Goal: Task Accomplishment & Management: Manage account settings

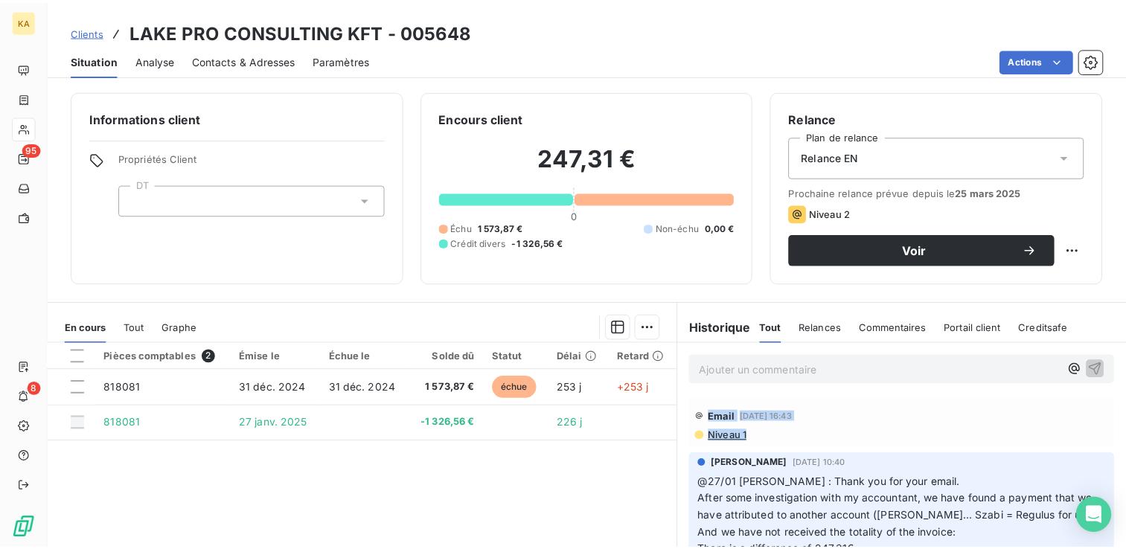
scroll to position [50, 0]
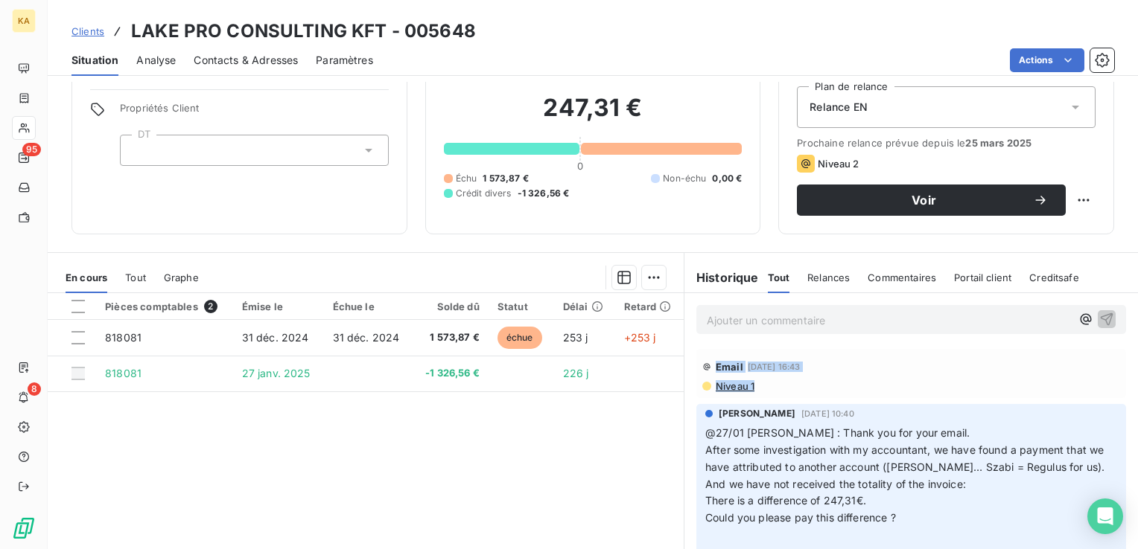
click at [92, 33] on span "Clients" at bounding box center [87, 31] width 33 height 12
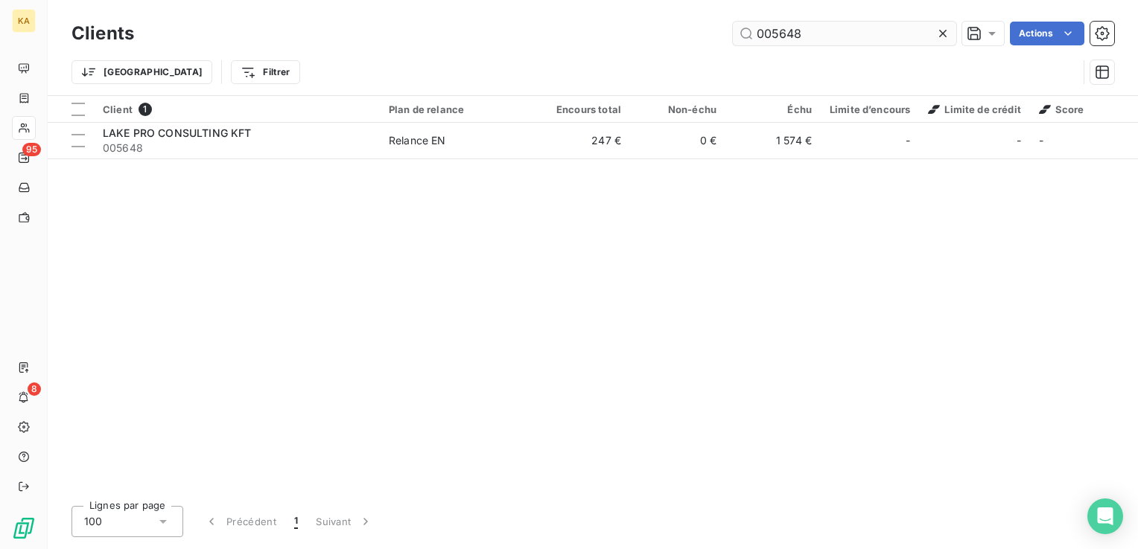
click at [808, 31] on input "005648" at bounding box center [844, 34] width 223 height 24
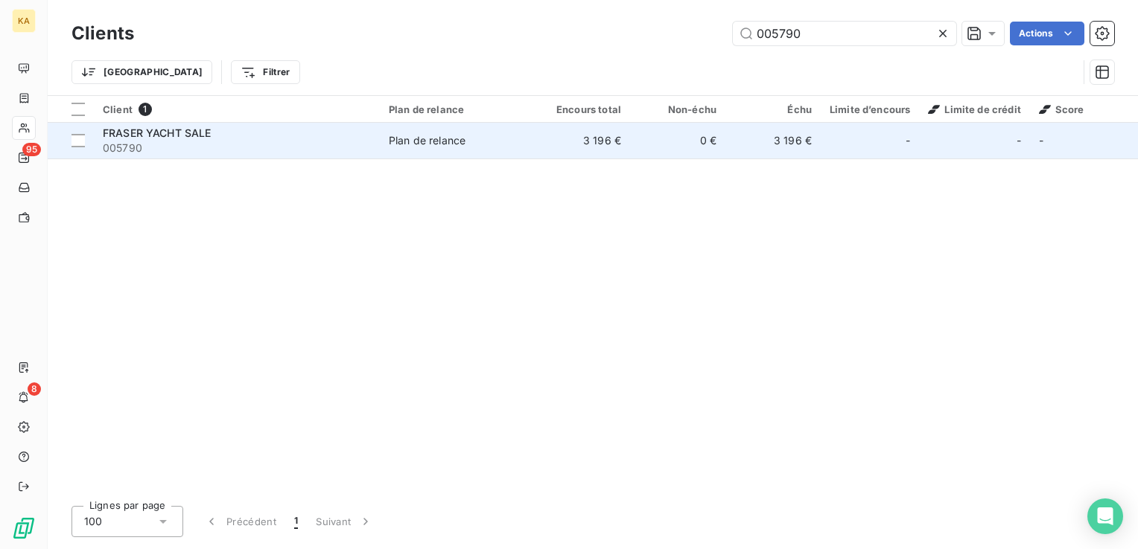
type input "005790"
click at [146, 138] on span "FRASER YACHT SALE" at bounding box center [157, 133] width 109 height 13
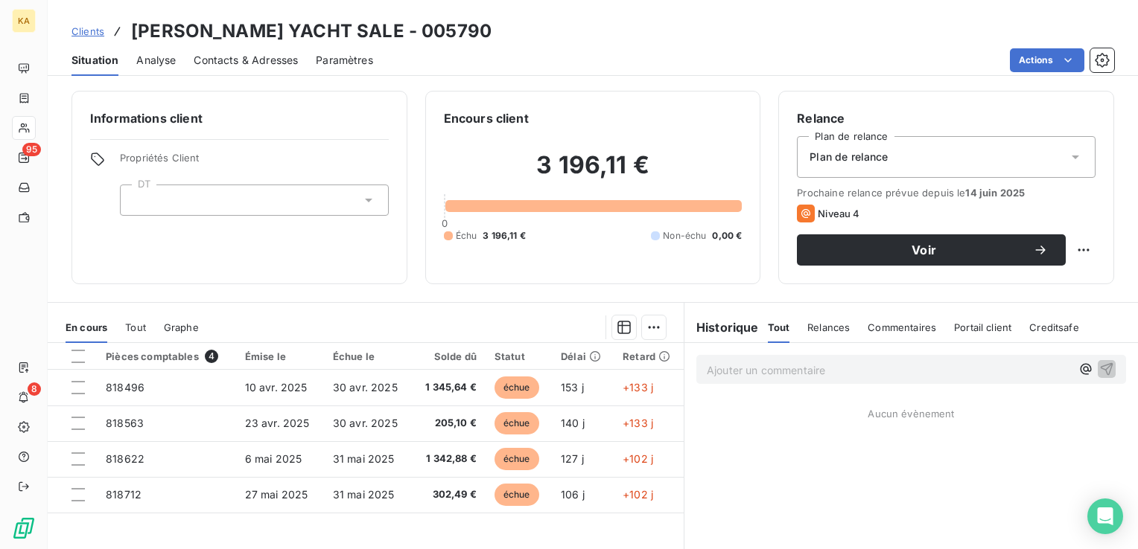
click at [1068, 159] on icon at bounding box center [1075, 157] width 15 height 15
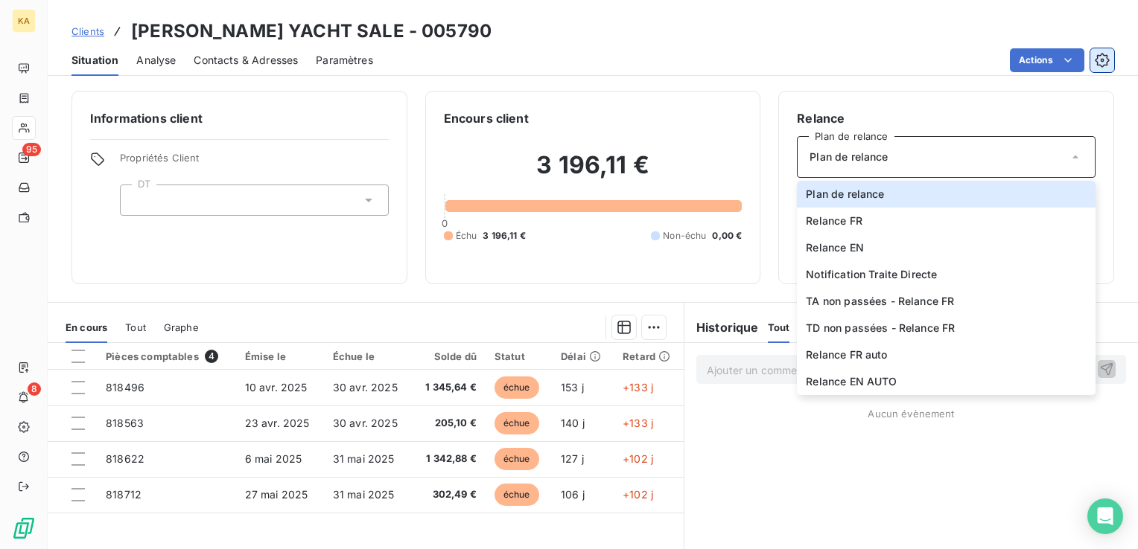
click at [1102, 57] on icon "button" at bounding box center [1101, 60] width 15 height 15
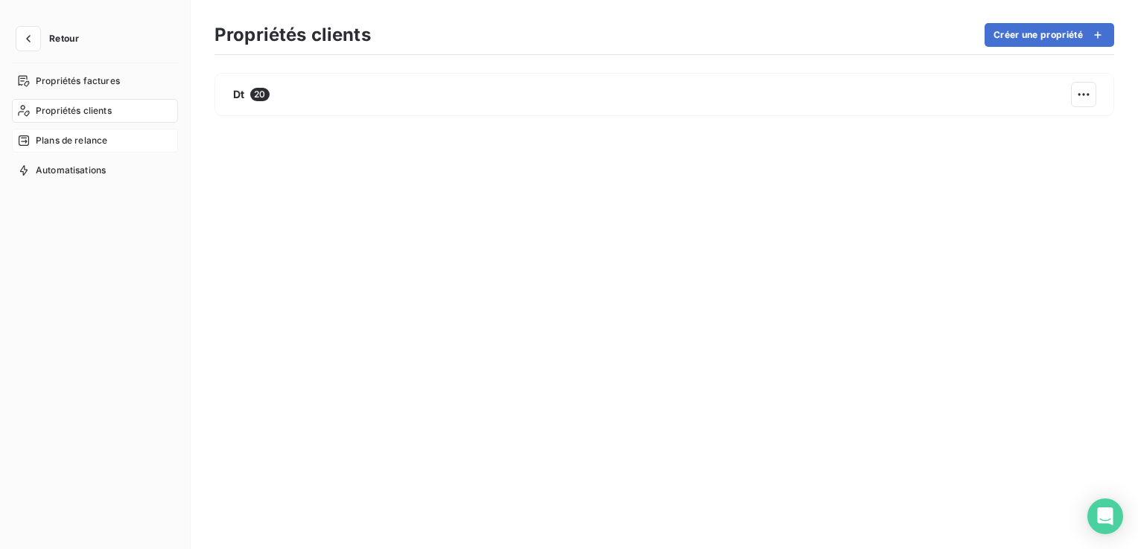
click at [59, 141] on span "Plans de relance" at bounding box center [71, 140] width 71 height 13
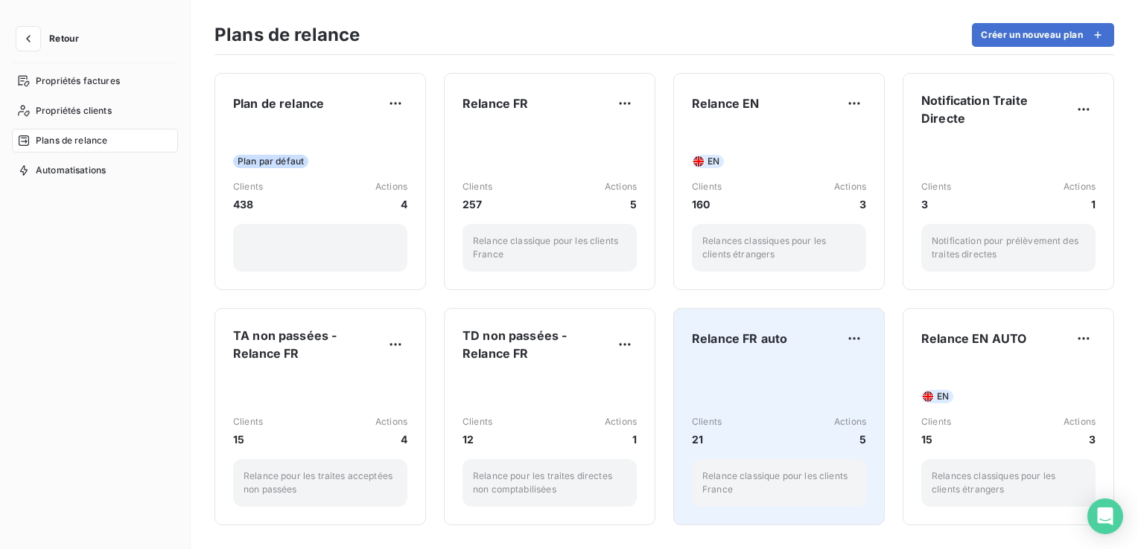
click at [753, 347] on span "Relance FR auto" at bounding box center [739, 339] width 95 height 18
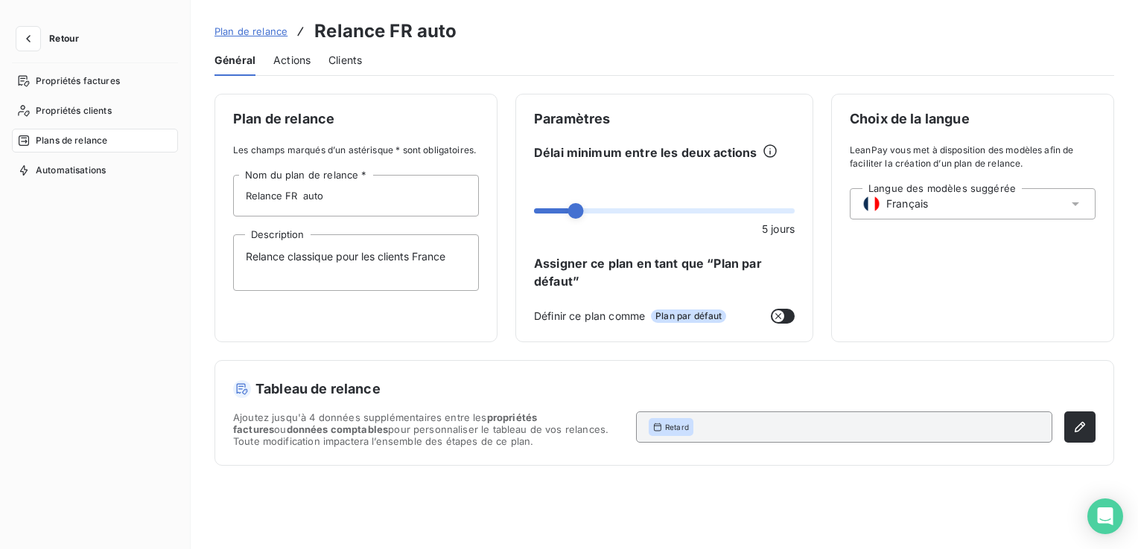
click at [284, 61] on span "Actions" at bounding box center [291, 60] width 37 height 15
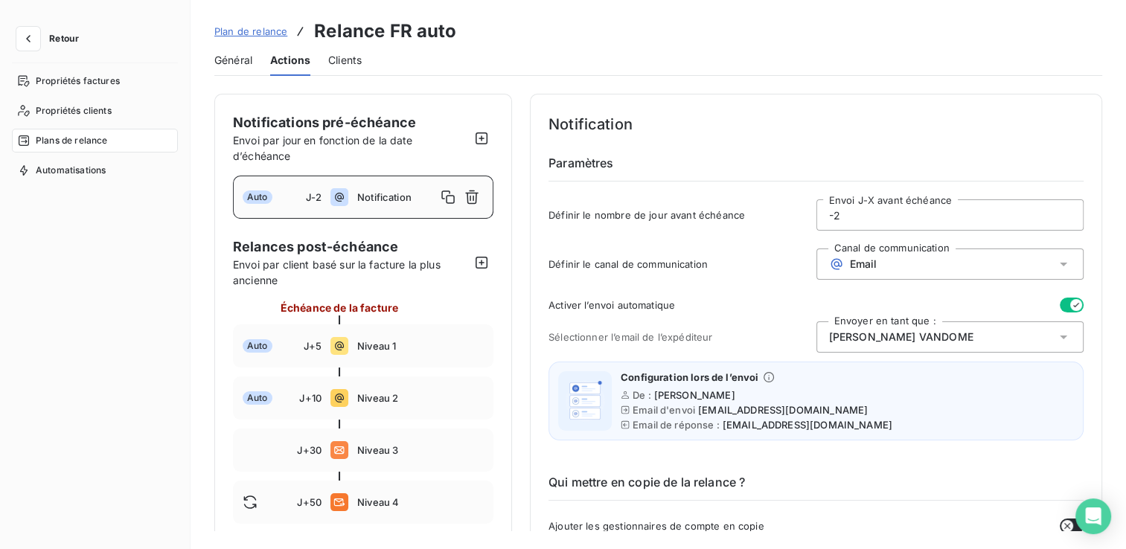
click at [56, 40] on span "Retour" at bounding box center [64, 38] width 30 height 9
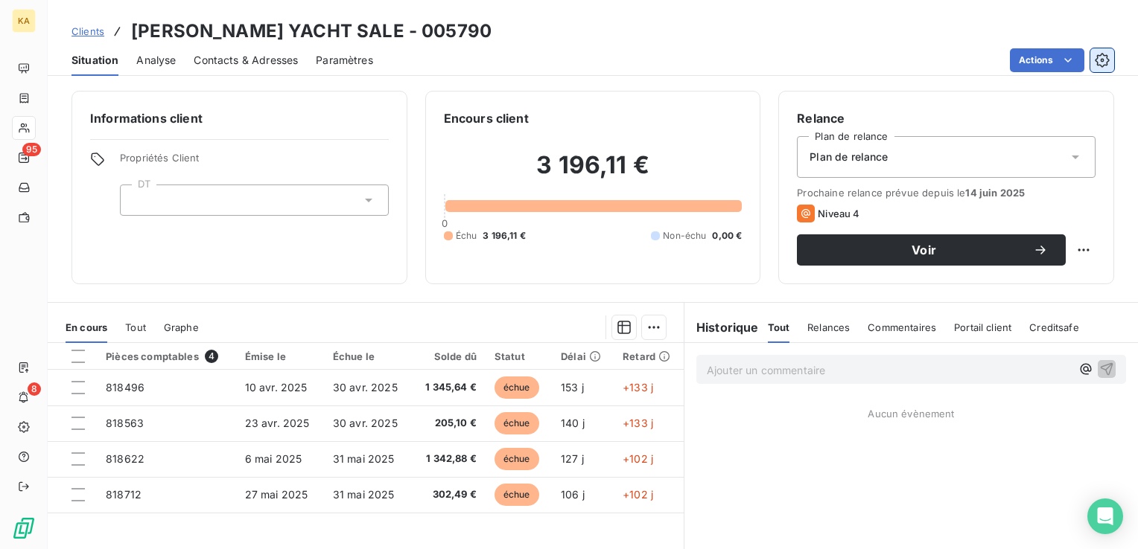
click at [1100, 62] on icon "button" at bounding box center [1101, 60] width 15 height 15
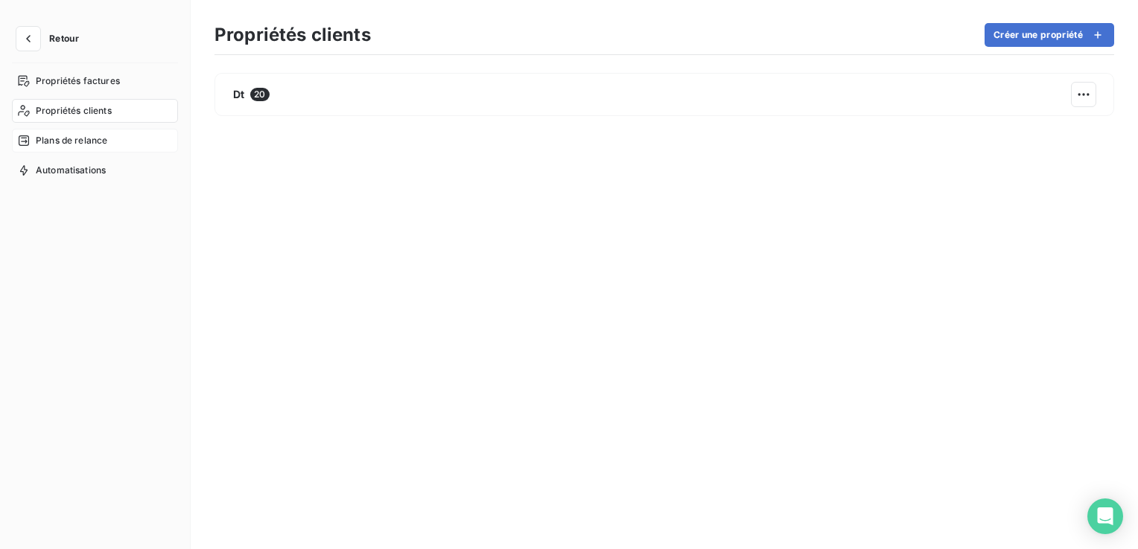
click at [87, 137] on span "Plans de relance" at bounding box center [71, 140] width 71 height 13
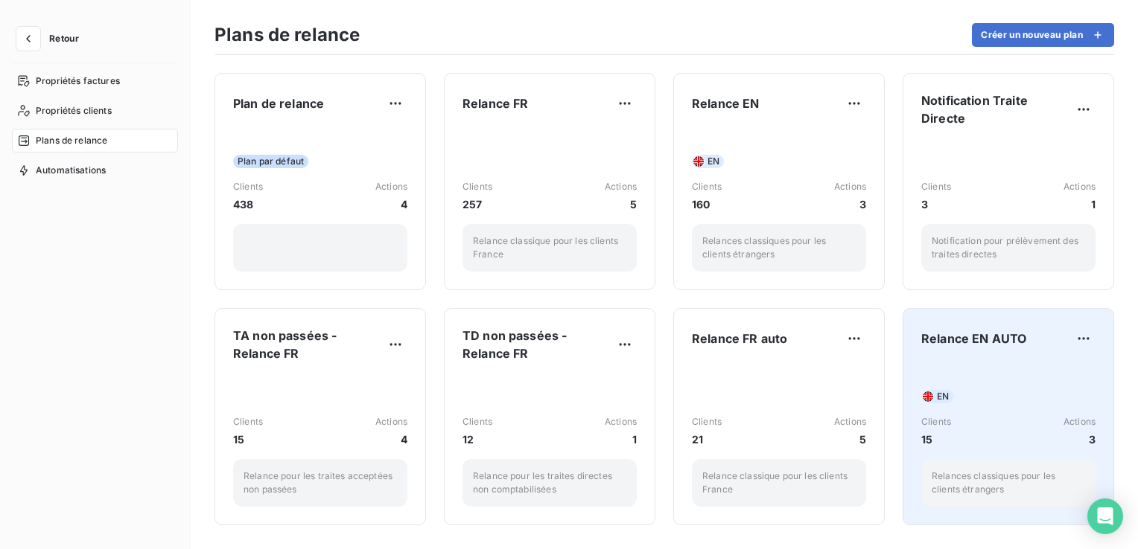
click at [981, 351] on div "Relance EN AUTO EN Clients 15 Actions 3 Relances classiques pour les clients ét…" at bounding box center [1008, 417] width 174 height 180
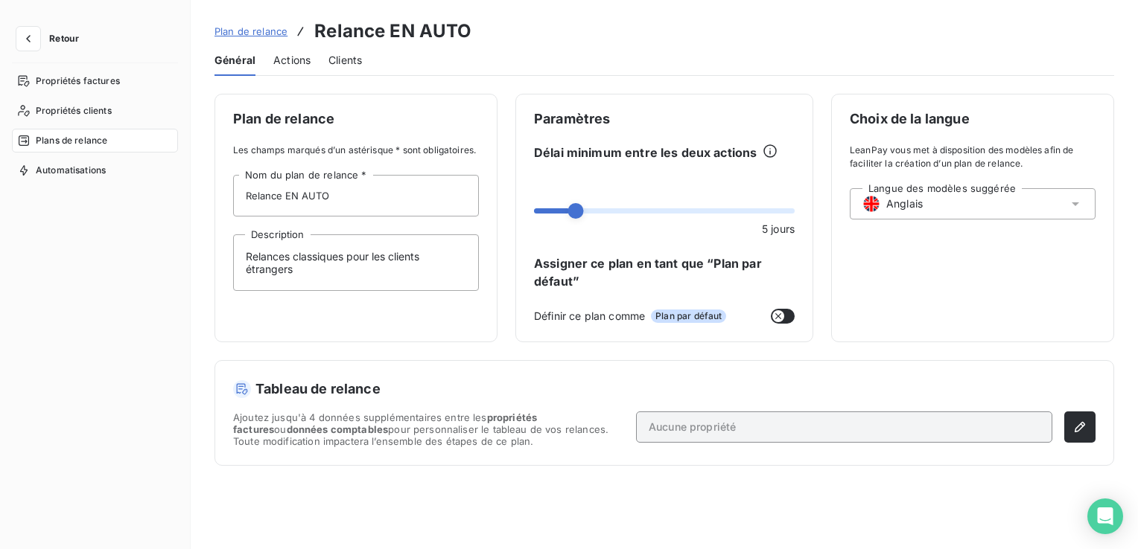
click at [281, 62] on span "Actions" at bounding box center [291, 60] width 37 height 15
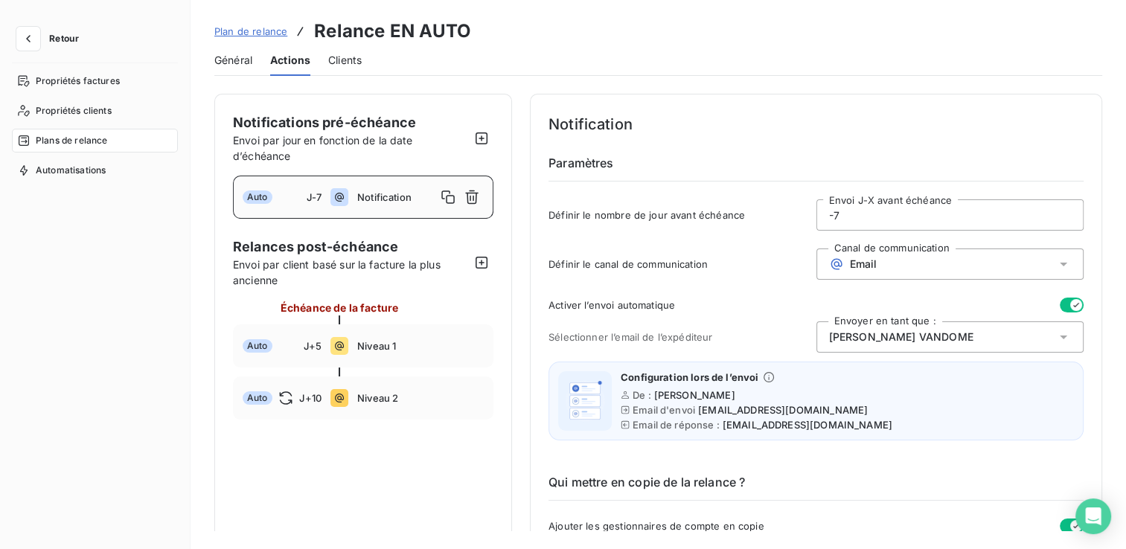
click at [389, 202] on span "Notification" at bounding box center [396, 197] width 79 height 12
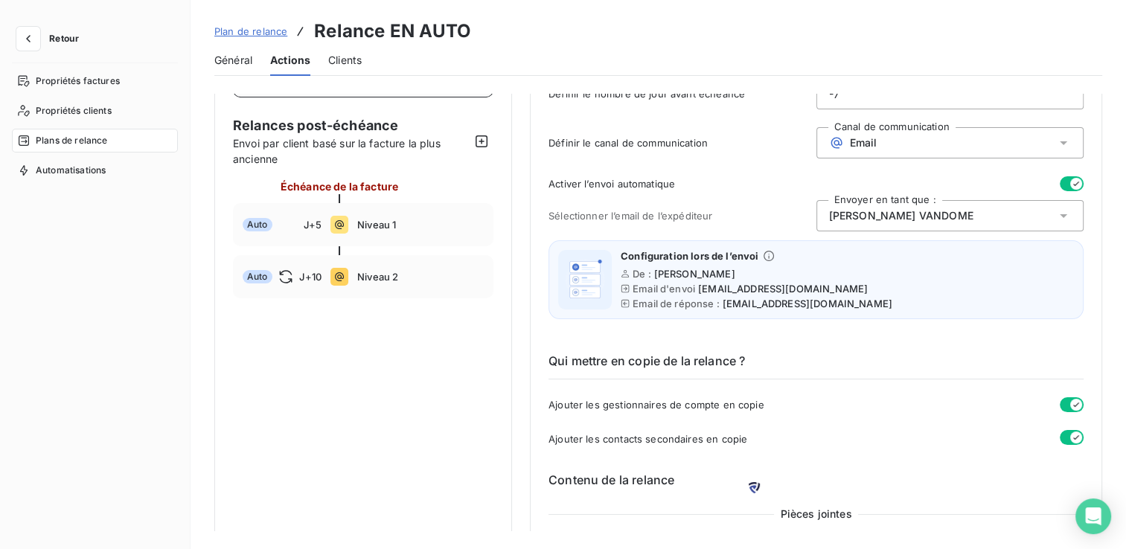
scroll to position [74, 0]
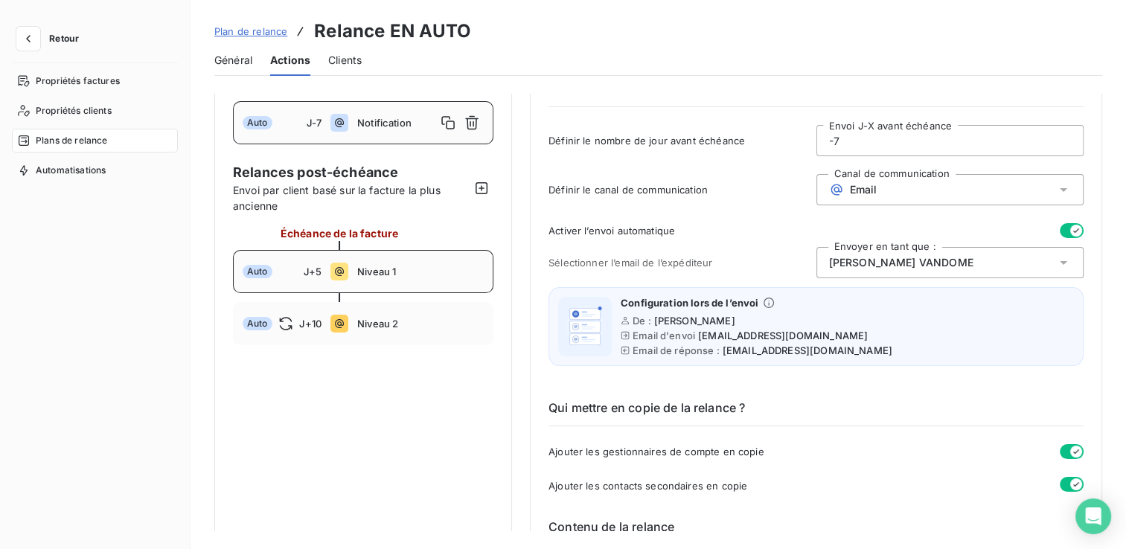
click at [346, 269] on icon at bounding box center [340, 272] width 18 height 18
type input "5"
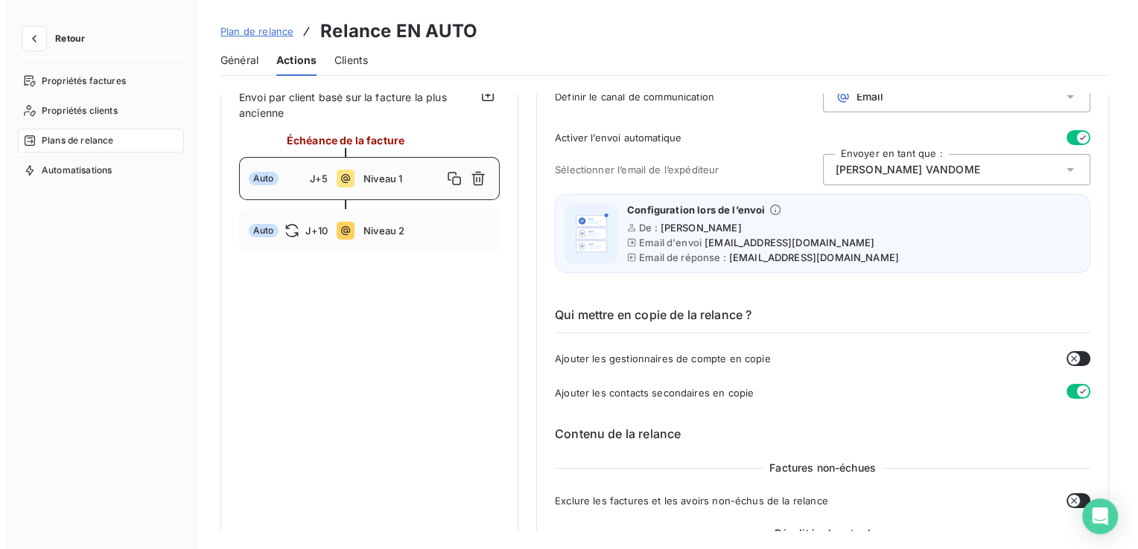
scroll to position [0, 0]
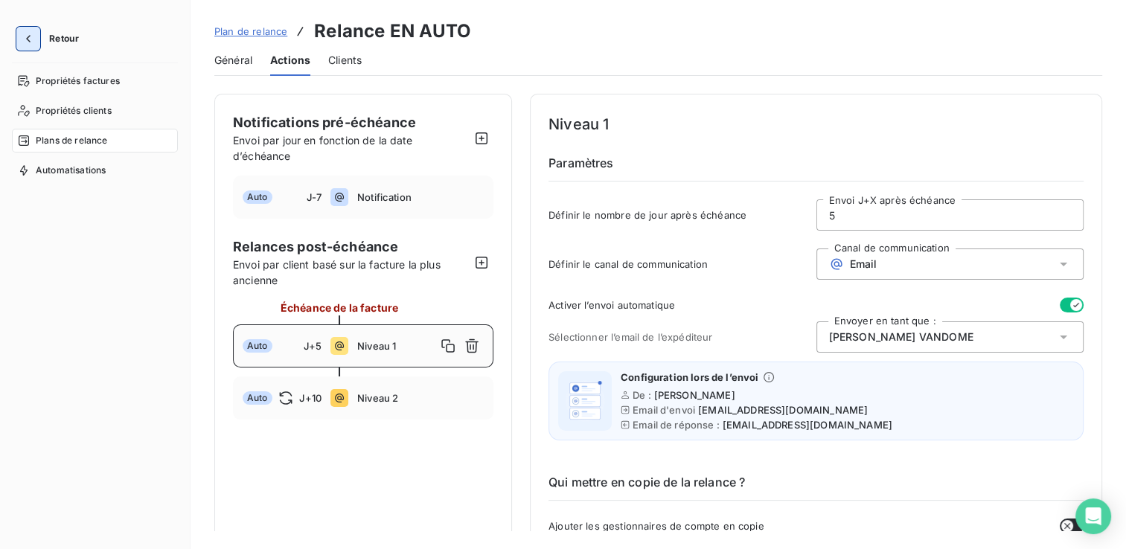
click at [29, 40] on icon "button" at bounding box center [28, 38] width 15 height 15
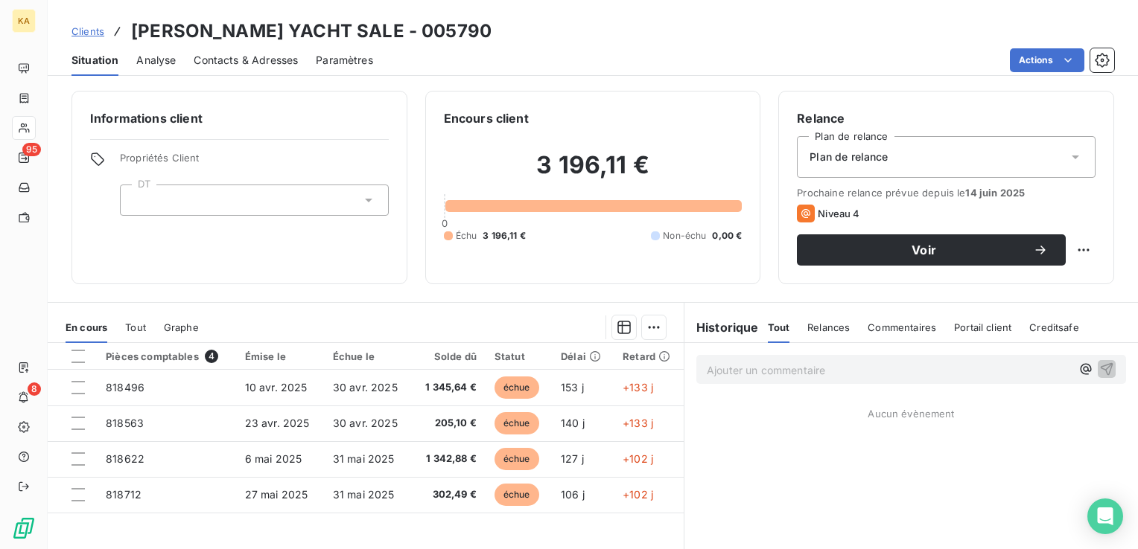
click at [1068, 151] on icon at bounding box center [1075, 157] width 15 height 15
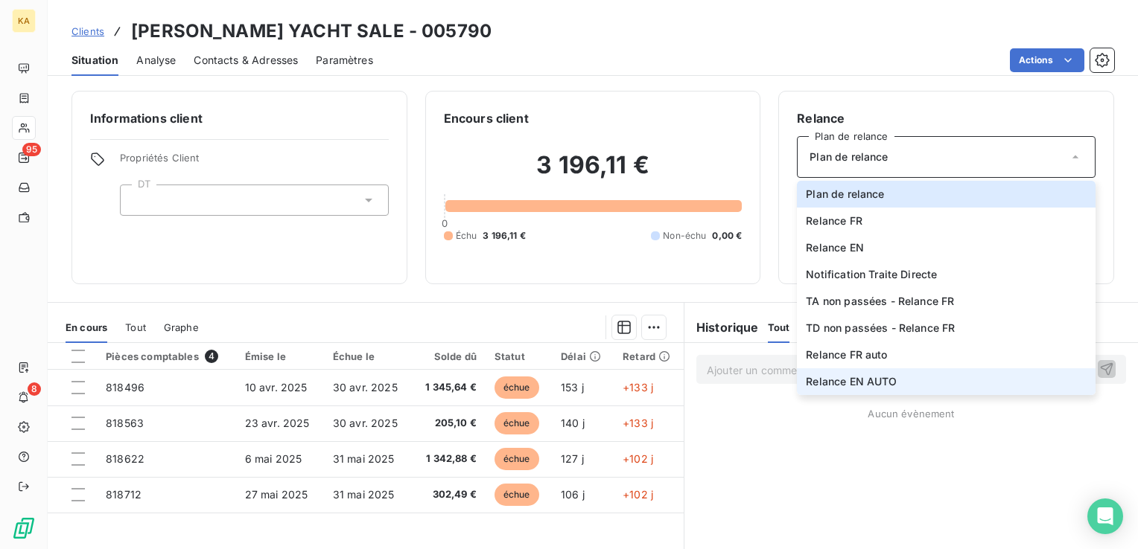
click at [862, 380] on span "Relance EN AUTO" at bounding box center [850, 381] width 91 height 15
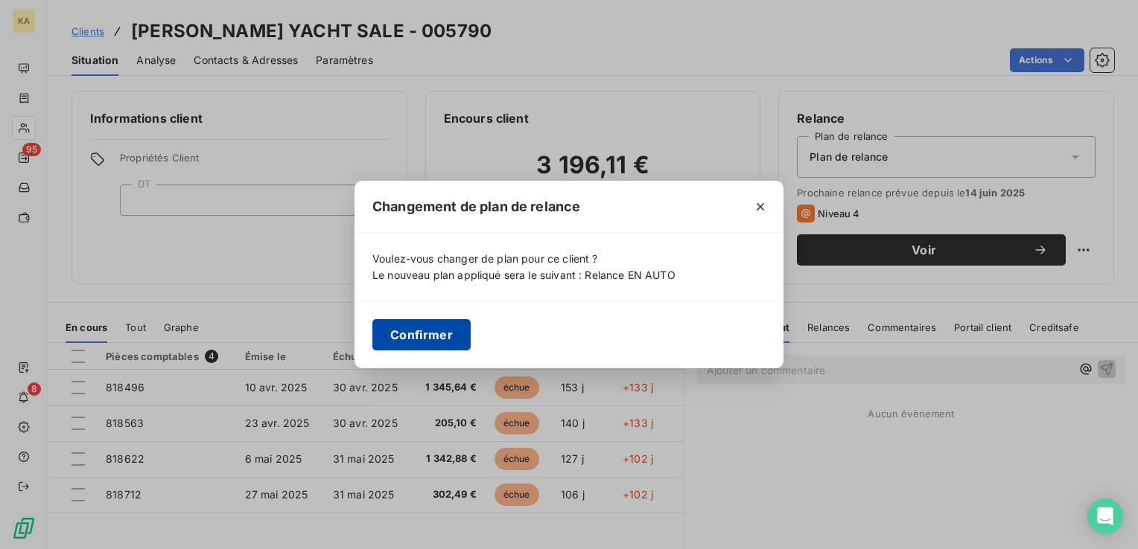
click at [414, 332] on button "Confirmer" at bounding box center [421, 334] width 98 height 31
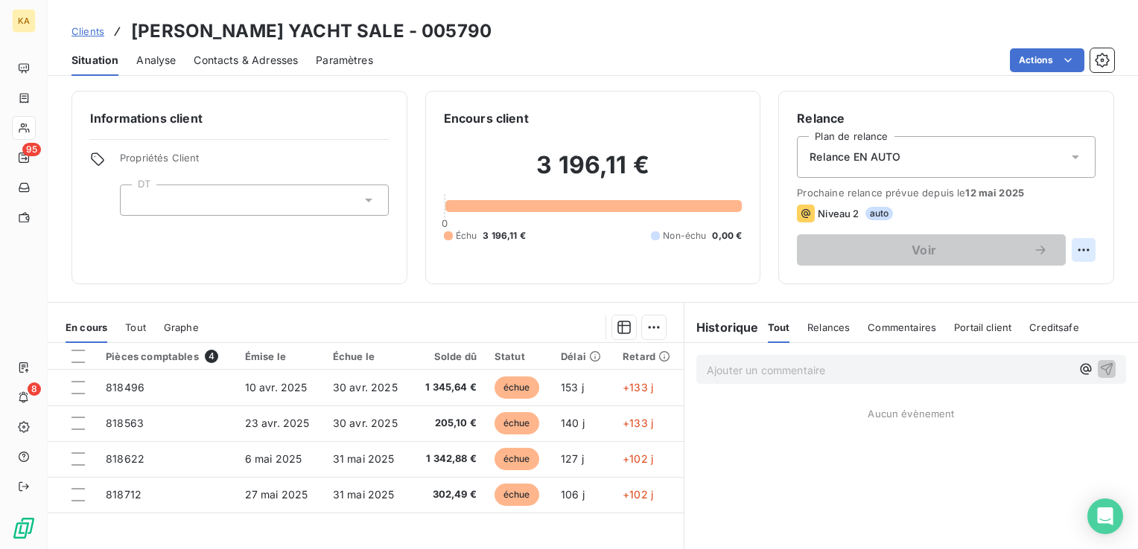
click at [1070, 247] on html "KA 95 8 Clients [PERSON_NAME] YACHT SALE - 005790 Situation Analyse Contacts & …" at bounding box center [569, 274] width 1138 height 549
click at [1039, 281] on div "Replanifier cette action" at bounding box center [1010, 283] width 133 height 24
select select "8"
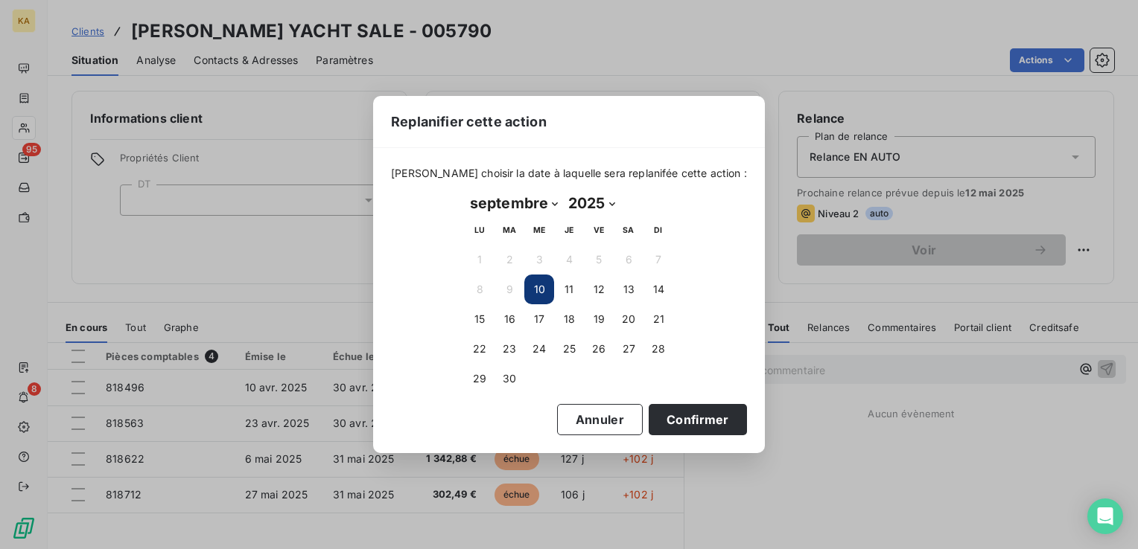
click at [538, 290] on button "10" at bounding box center [539, 290] width 30 height 30
click at [668, 418] on button "Confirmer" at bounding box center [697, 419] width 98 height 31
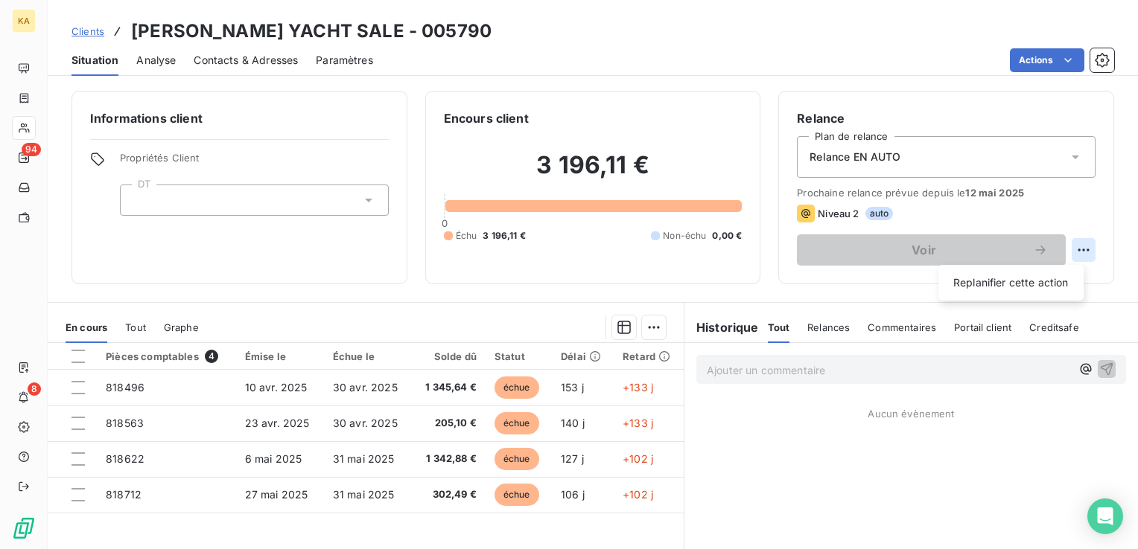
click at [1069, 254] on html "KA 94 8 Clients [PERSON_NAME] YACHT SALE - 005790 Situation Analyse Contacts & …" at bounding box center [569, 274] width 1138 height 549
click at [1041, 278] on div "Replanifier cette action" at bounding box center [1010, 283] width 133 height 24
select select "8"
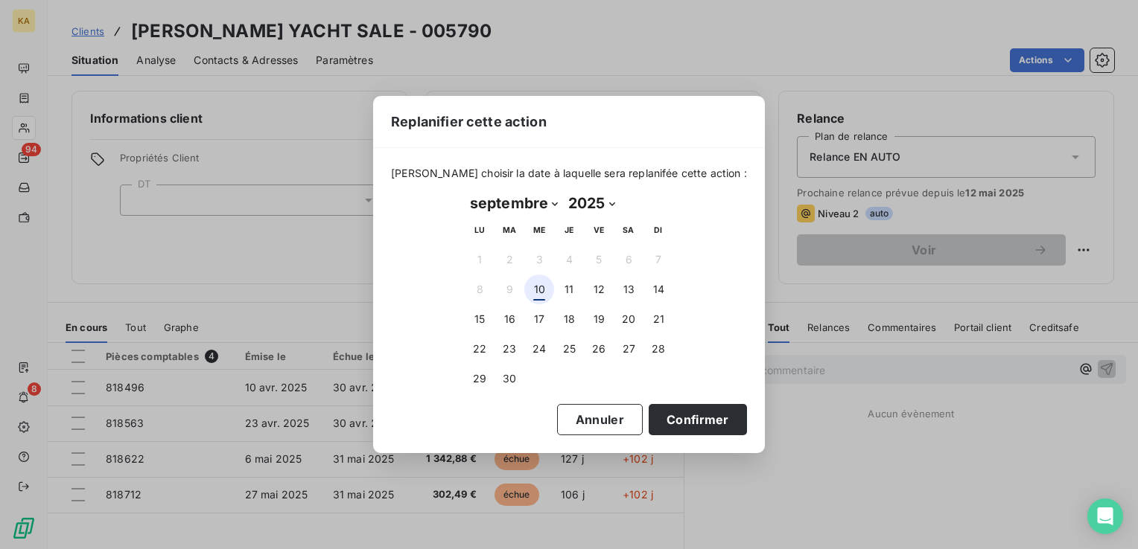
click at [540, 284] on button "10" at bounding box center [539, 290] width 30 height 30
click at [677, 417] on button "Confirmer" at bounding box center [697, 419] width 98 height 31
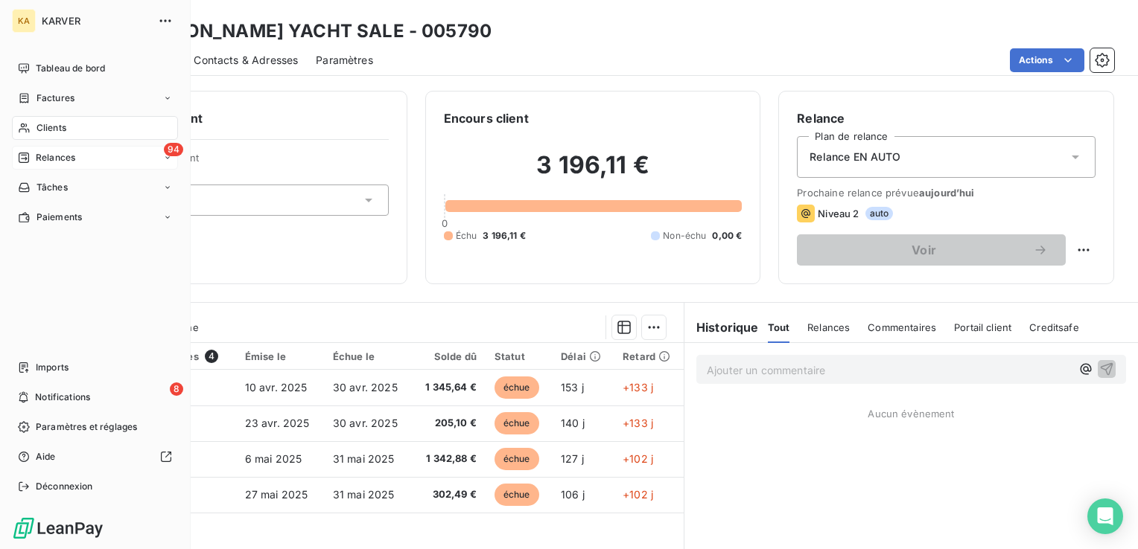
click at [48, 156] on span "Relances" at bounding box center [55, 157] width 39 height 13
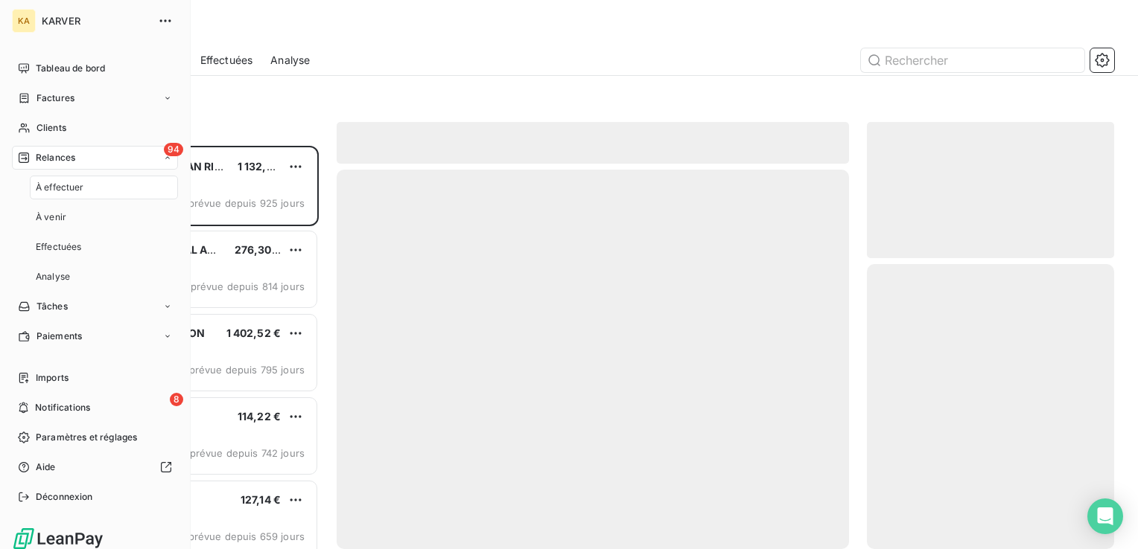
scroll to position [392, 235]
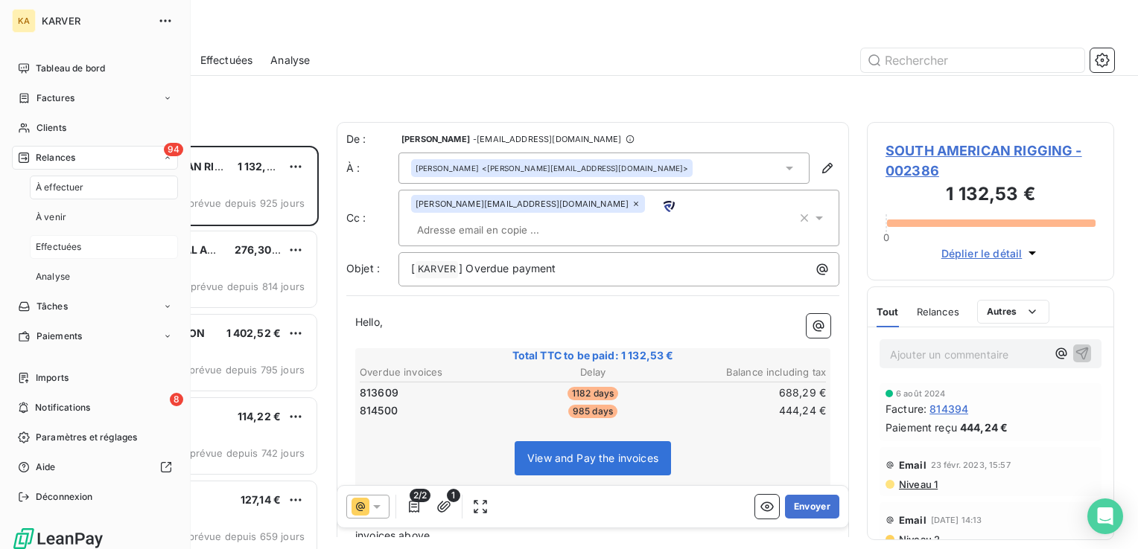
click at [51, 248] on span "Effectuées" at bounding box center [59, 246] width 46 height 13
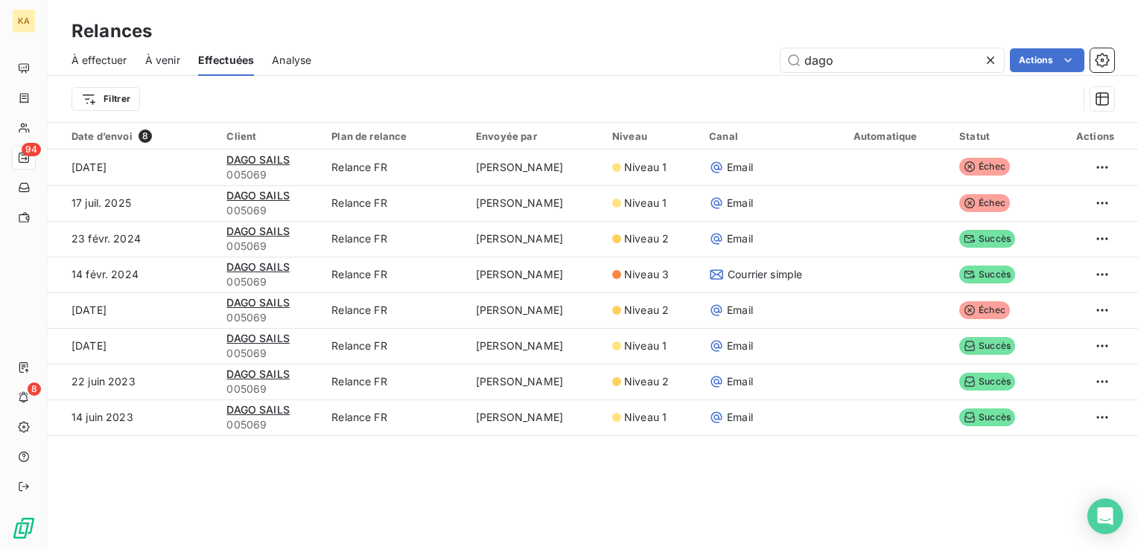
drag, startPoint x: 834, startPoint y: 62, endPoint x: 665, endPoint y: 88, distance: 171.0
click at [665, 88] on div "À effectuer À venir Effectuées Analyse dago Actions Filtrer" at bounding box center [593, 83] width 1090 height 77
click at [106, 59] on span "À effectuer" at bounding box center [99, 60] width 56 height 15
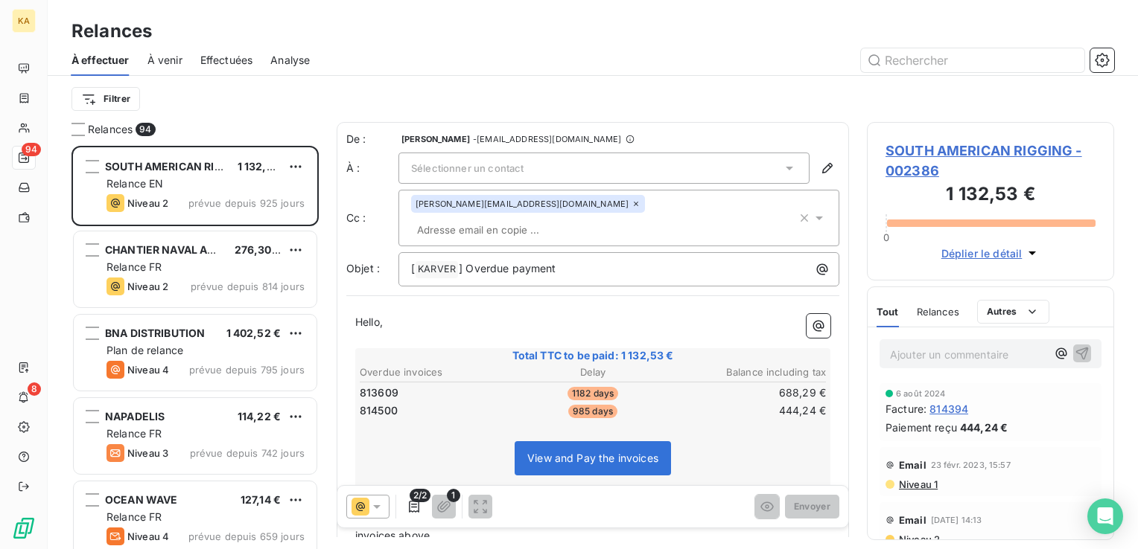
scroll to position [392, 235]
click at [226, 55] on span "Effectuées" at bounding box center [226, 60] width 53 height 15
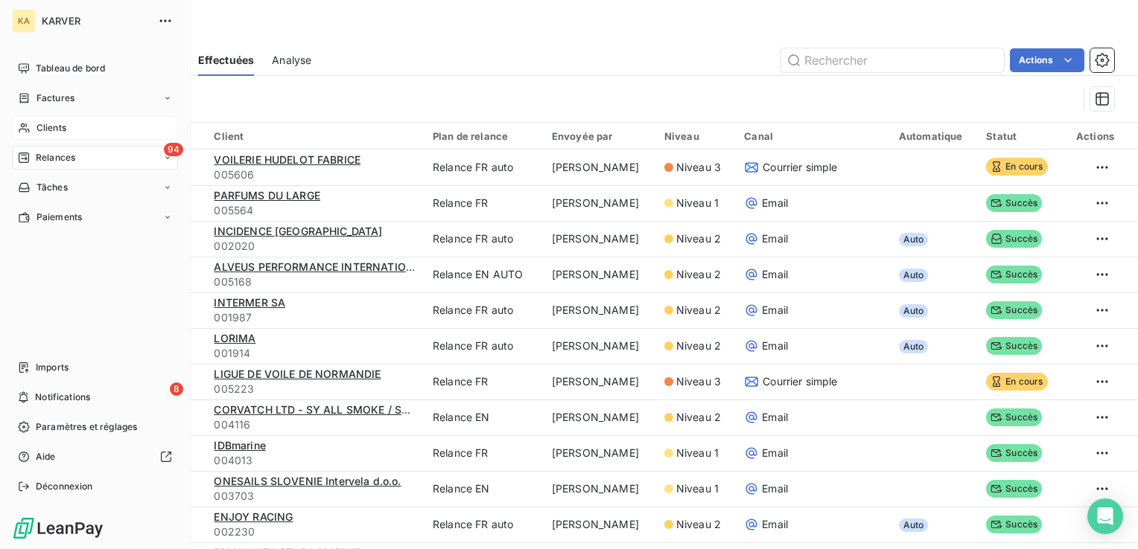
click at [48, 128] on span "Clients" at bounding box center [51, 127] width 30 height 13
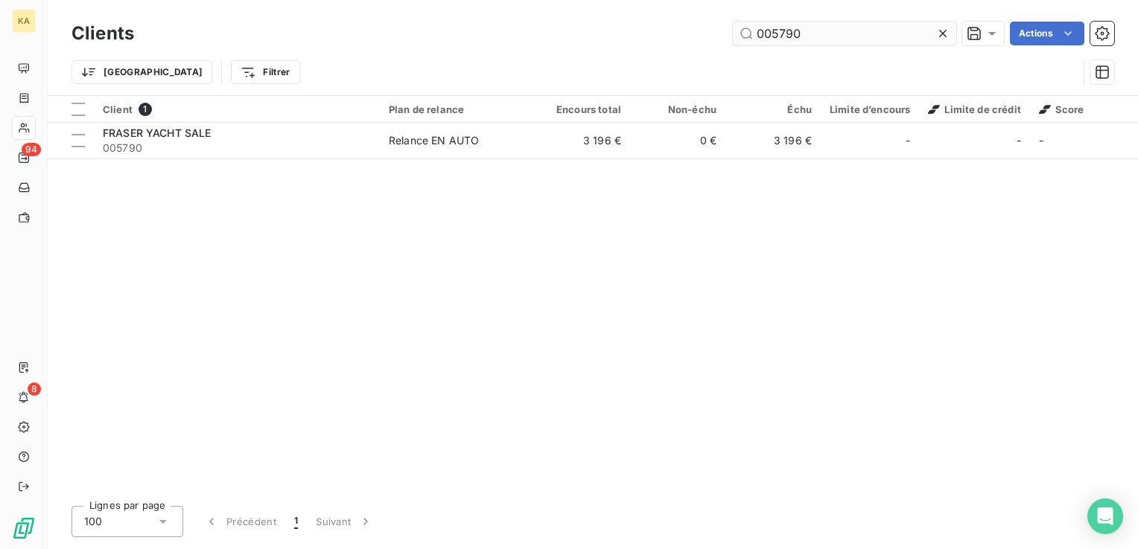
click at [813, 28] on input "005790" at bounding box center [844, 34] width 223 height 24
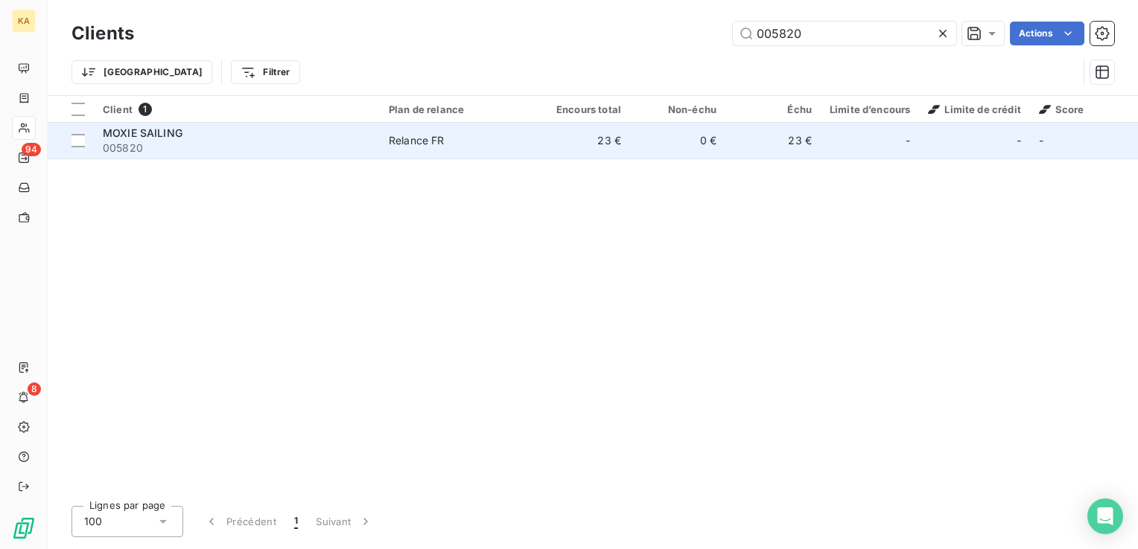
type input "005820"
click at [621, 134] on td "23 €" at bounding box center [582, 141] width 95 height 36
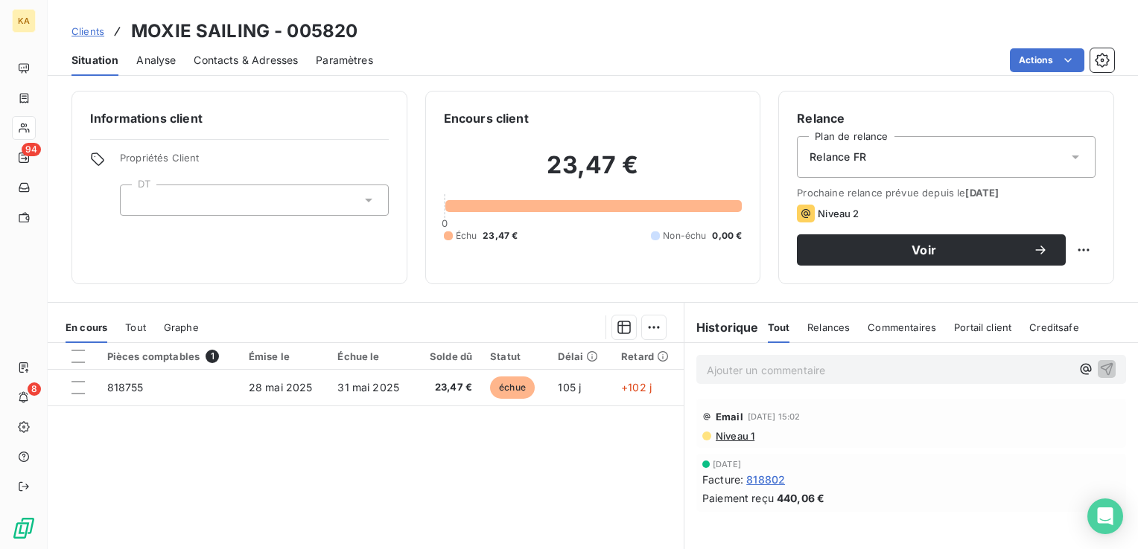
click at [1068, 162] on icon at bounding box center [1075, 157] width 15 height 15
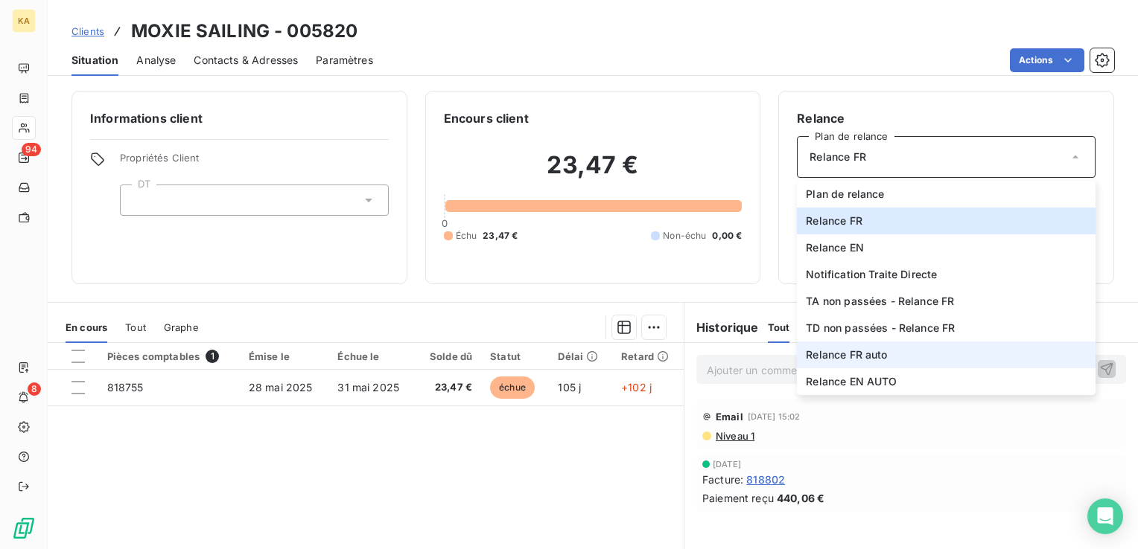
click at [855, 354] on span "Relance FR auto" at bounding box center [845, 355] width 81 height 15
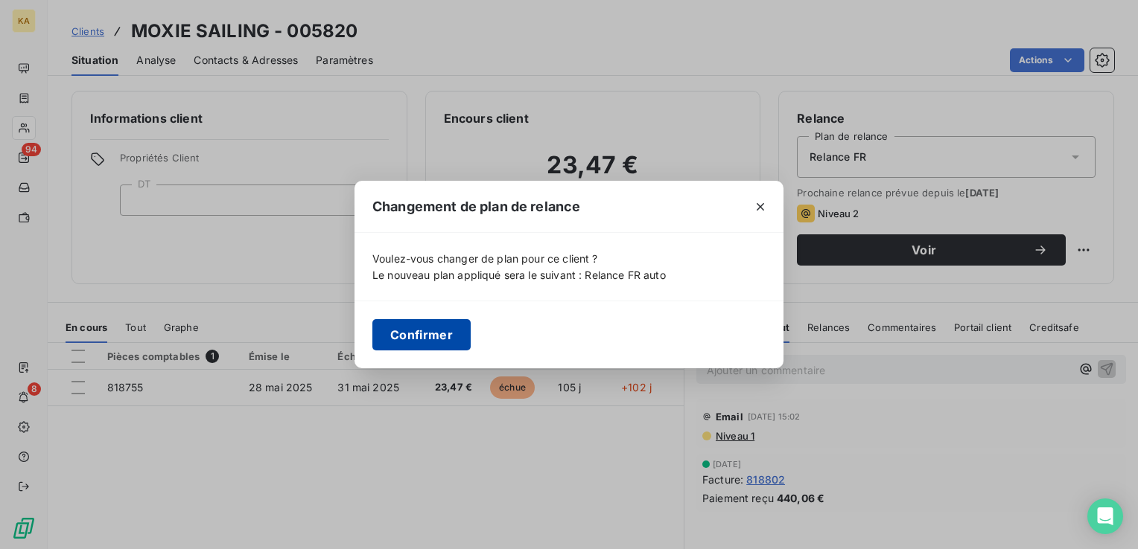
click at [432, 337] on button "Confirmer" at bounding box center [421, 334] width 98 height 31
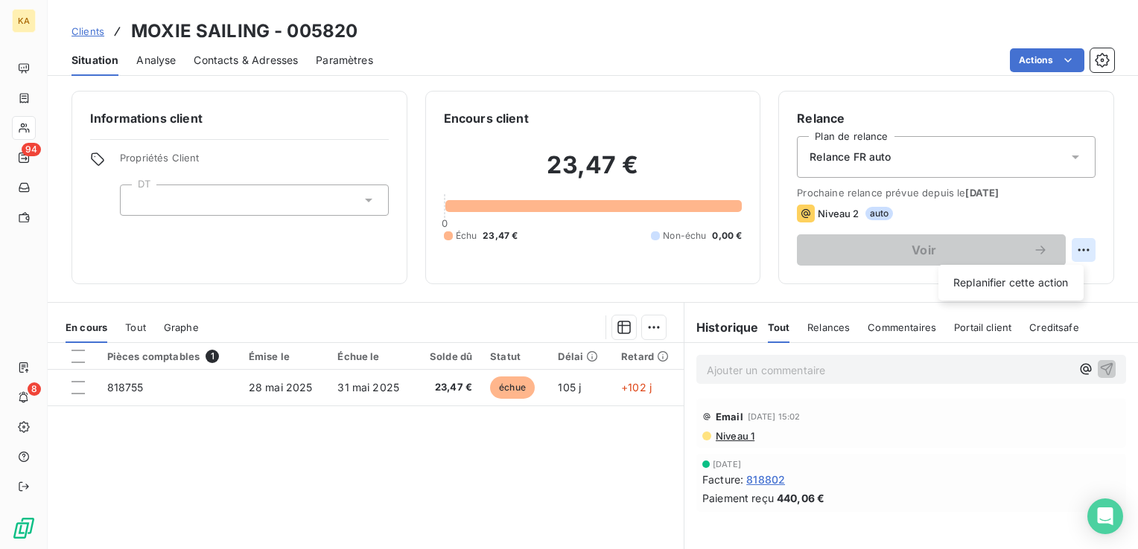
click at [1068, 249] on html "KA 94 8 Clients MOXIE SAILING - 005820 Situation Analyse Contacts & Adresses Pa…" at bounding box center [569, 274] width 1138 height 549
click at [1028, 286] on div "Replanifier cette action" at bounding box center [1010, 283] width 133 height 24
select select "8"
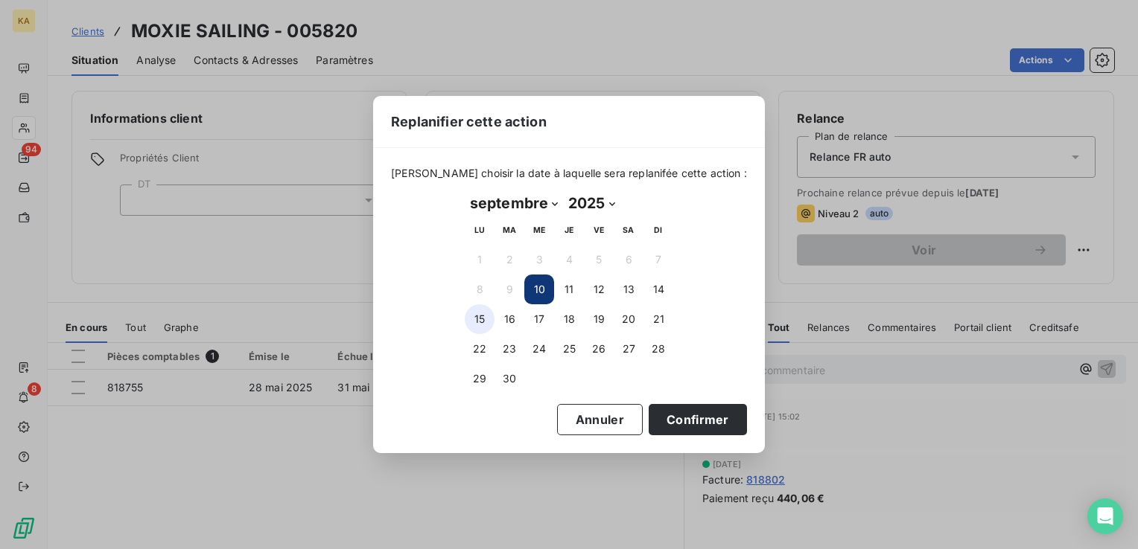
click at [481, 321] on button "15" at bounding box center [480, 319] width 30 height 30
click at [673, 416] on button "Confirmer" at bounding box center [697, 419] width 98 height 31
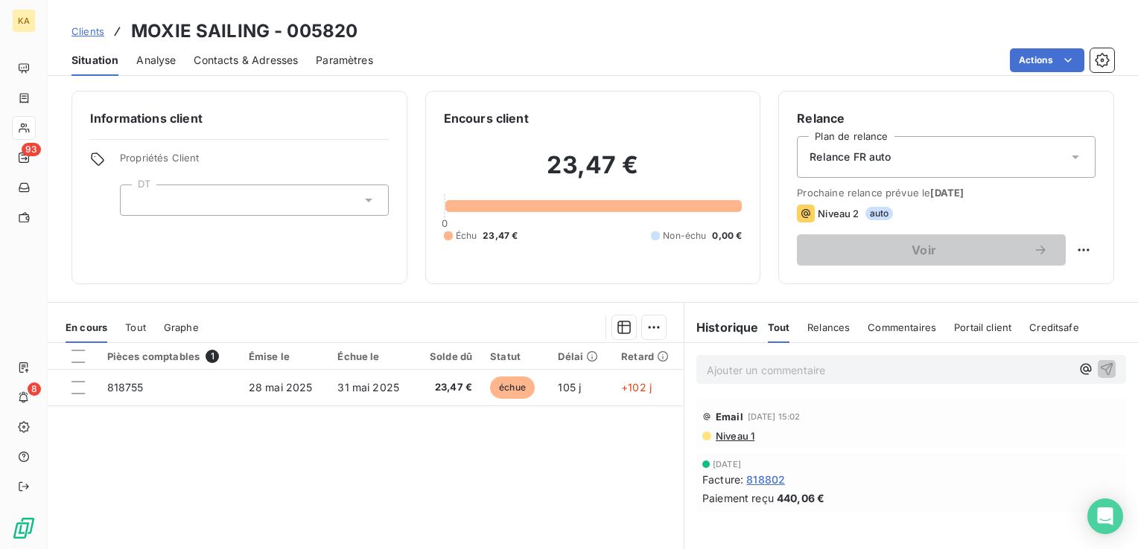
click at [363, 198] on icon at bounding box center [368, 200] width 15 height 15
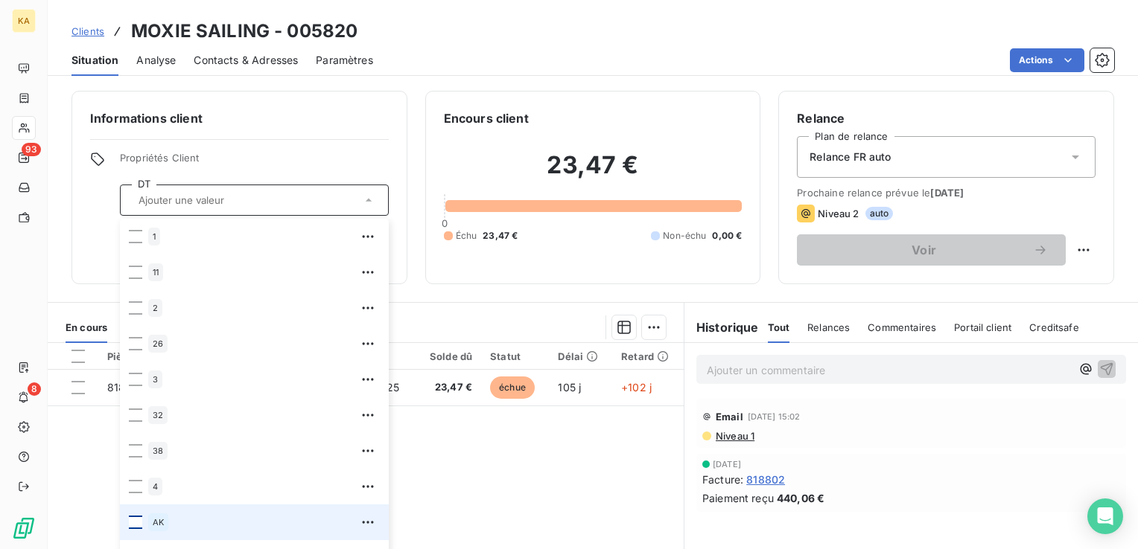
click at [140, 519] on div at bounding box center [135, 522] width 13 height 13
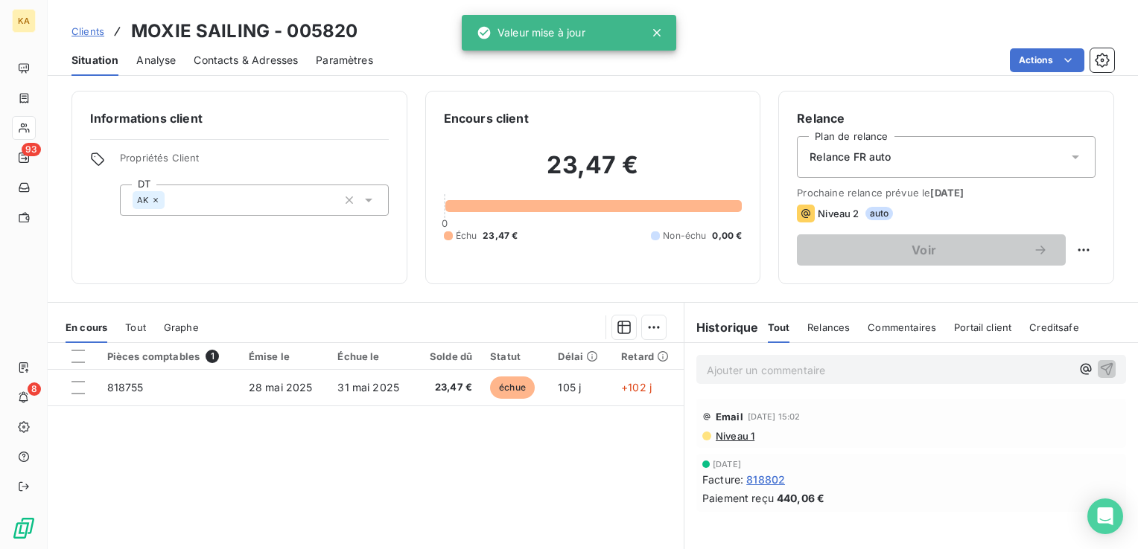
click at [506, 442] on div "Pièces comptables 1 Émise le Échue le Solde dû Statut Délai Retard 818755 [DATE…" at bounding box center [366, 486] width 636 height 287
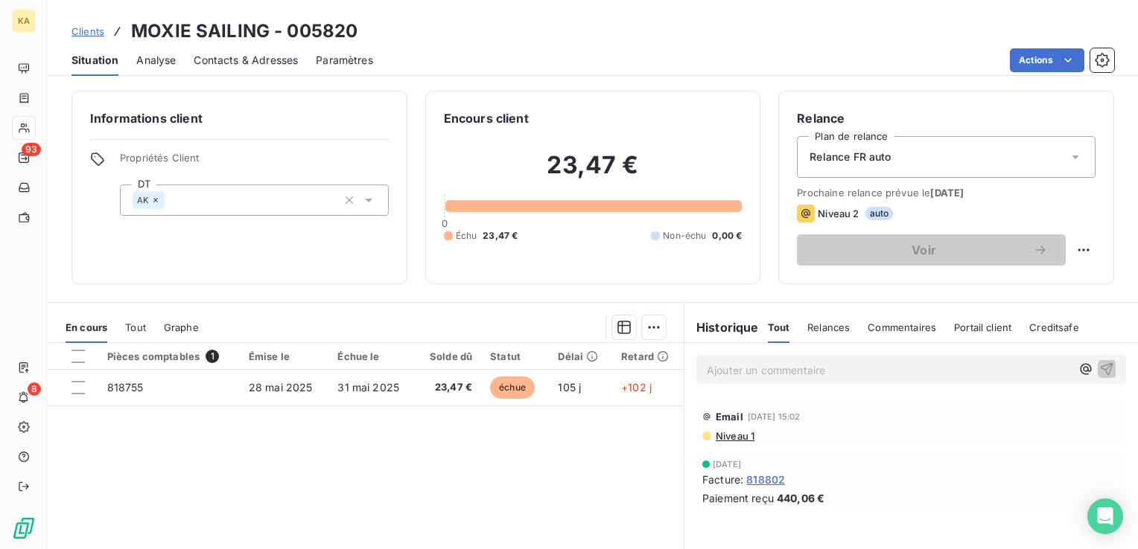
click at [92, 30] on span "Clients" at bounding box center [87, 31] width 33 height 12
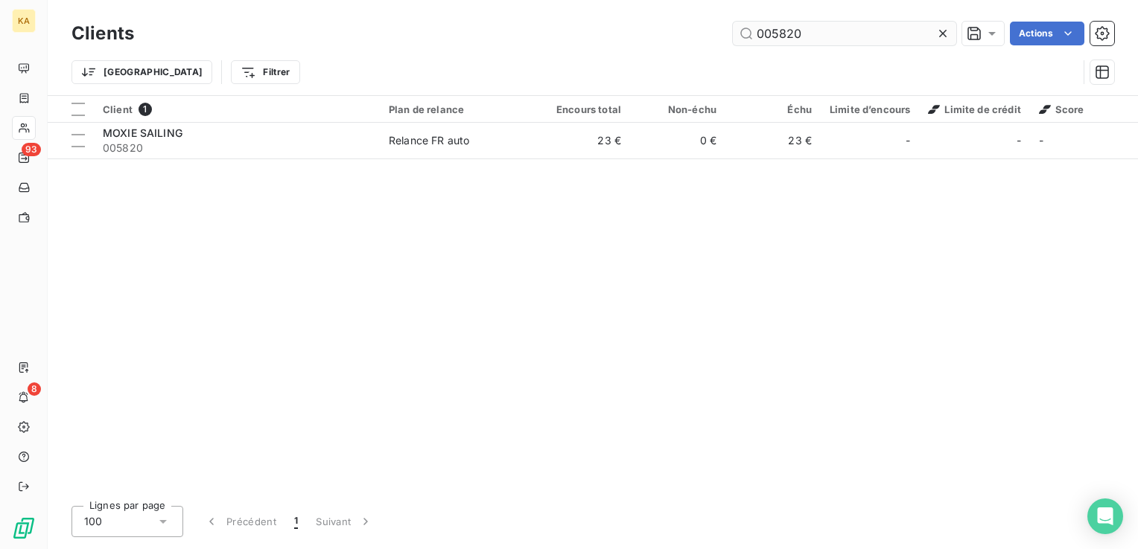
click at [806, 30] on input "005820" at bounding box center [844, 34] width 223 height 24
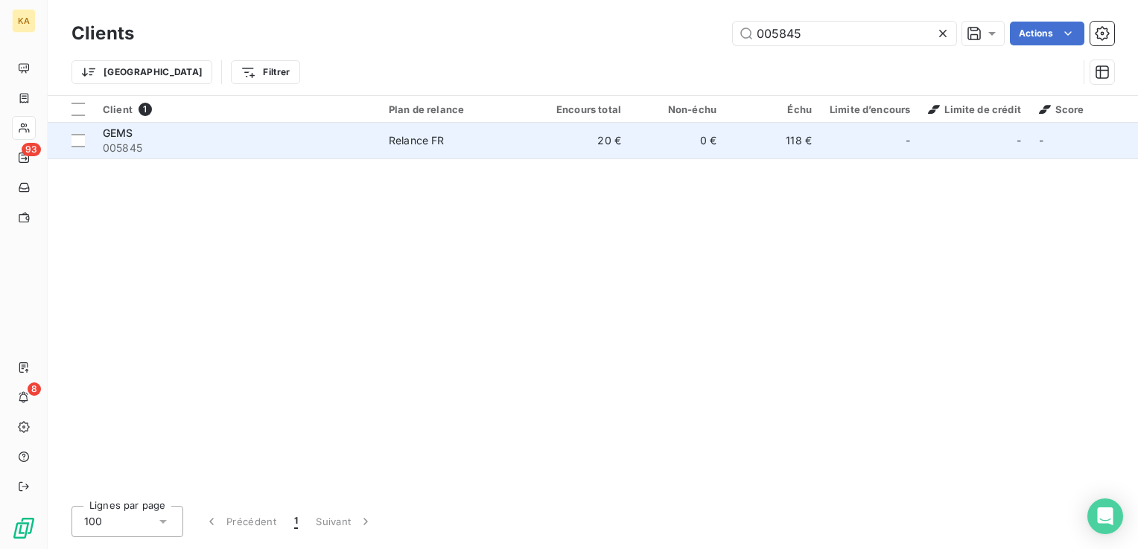
type input "005845"
click at [421, 140] on div "Relance FR" at bounding box center [417, 140] width 56 height 15
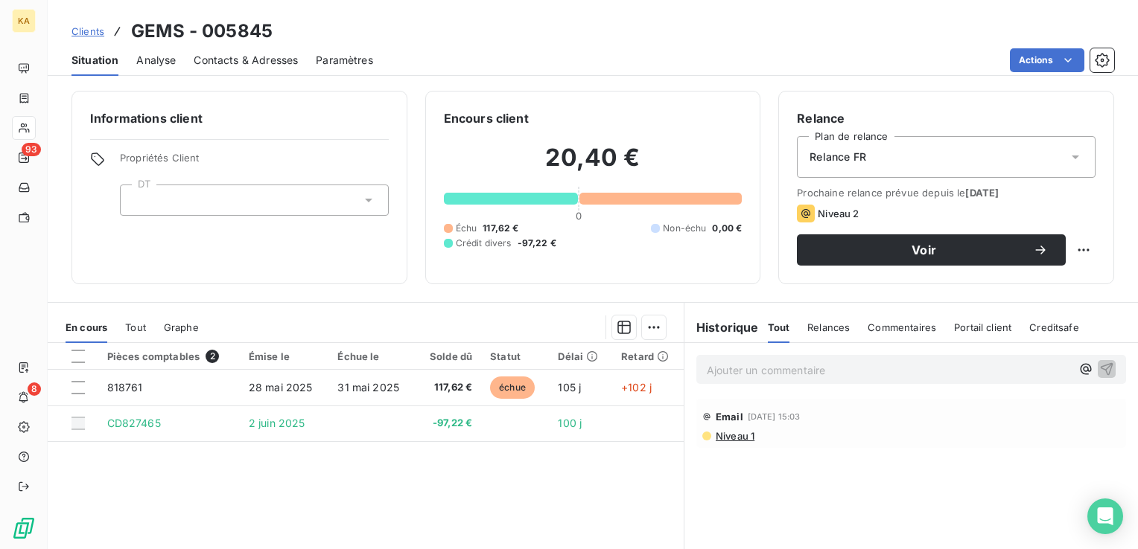
click at [1071, 156] on icon at bounding box center [1074, 158] width 7 height 4
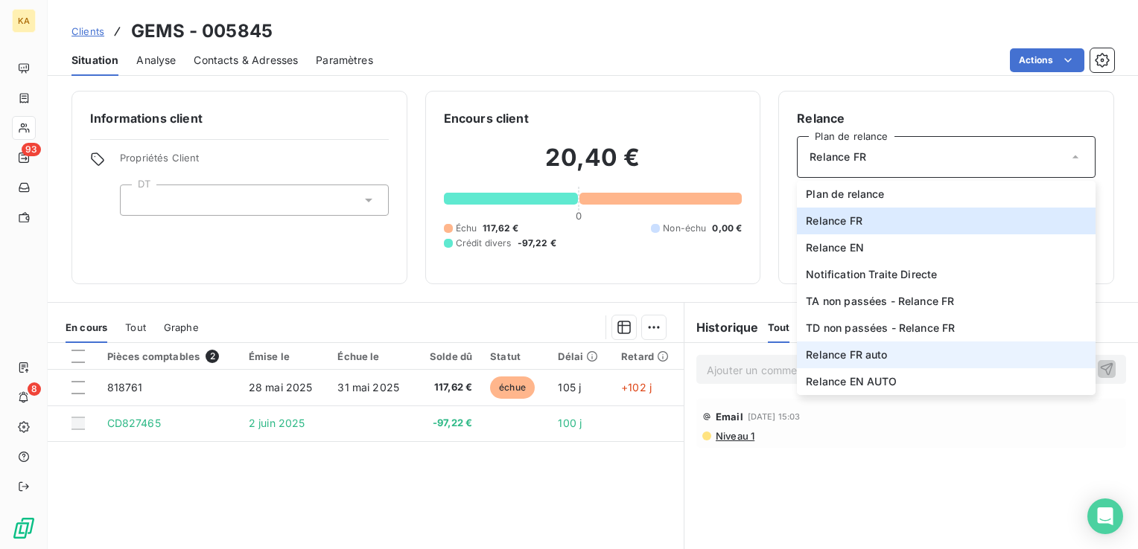
click at [874, 357] on span "Relance FR auto" at bounding box center [845, 355] width 81 height 15
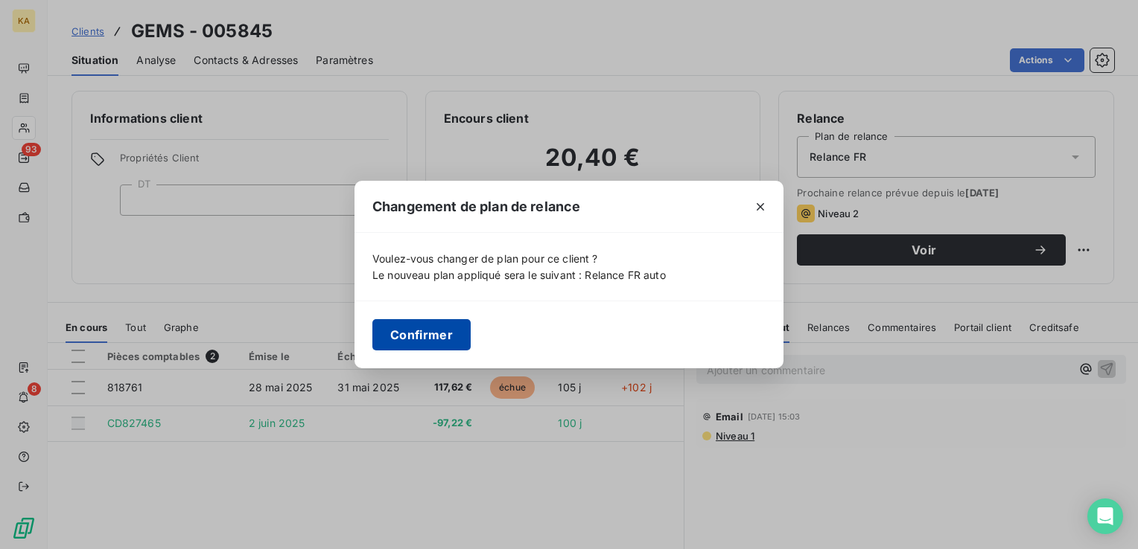
click at [462, 331] on button "Confirmer" at bounding box center [421, 334] width 98 height 31
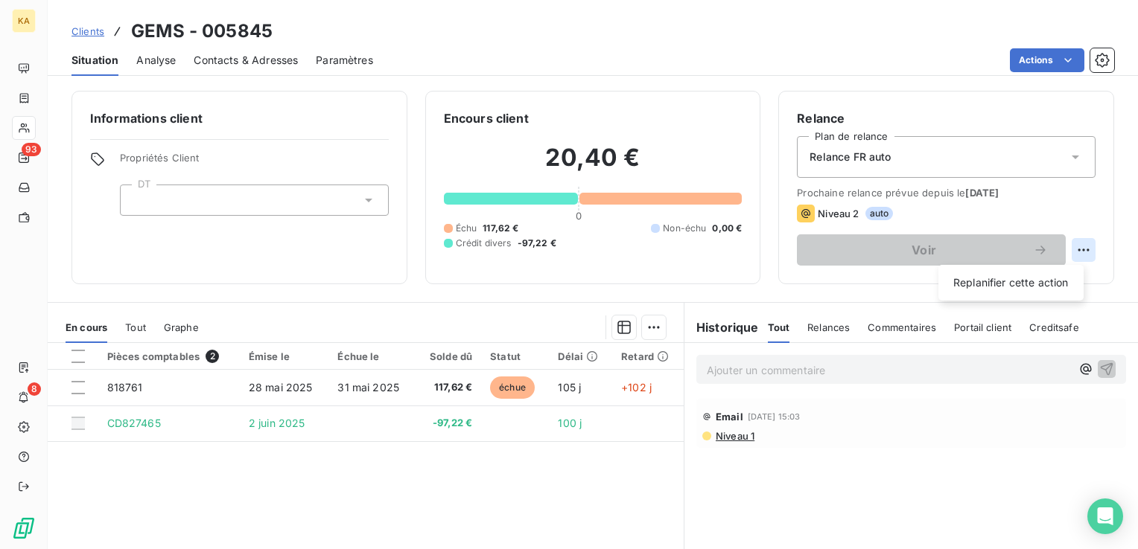
click at [1074, 250] on html "KA 93 8 Clients GEMS - 005845 Situation Analyse Contacts & Adresses Paramètres …" at bounding box center [569, 274] width 1138 height 549
click at [1039, 285] on div "Replanifier cette action" at bounding box center [1010, 283] width 133 height 24
select select "8"
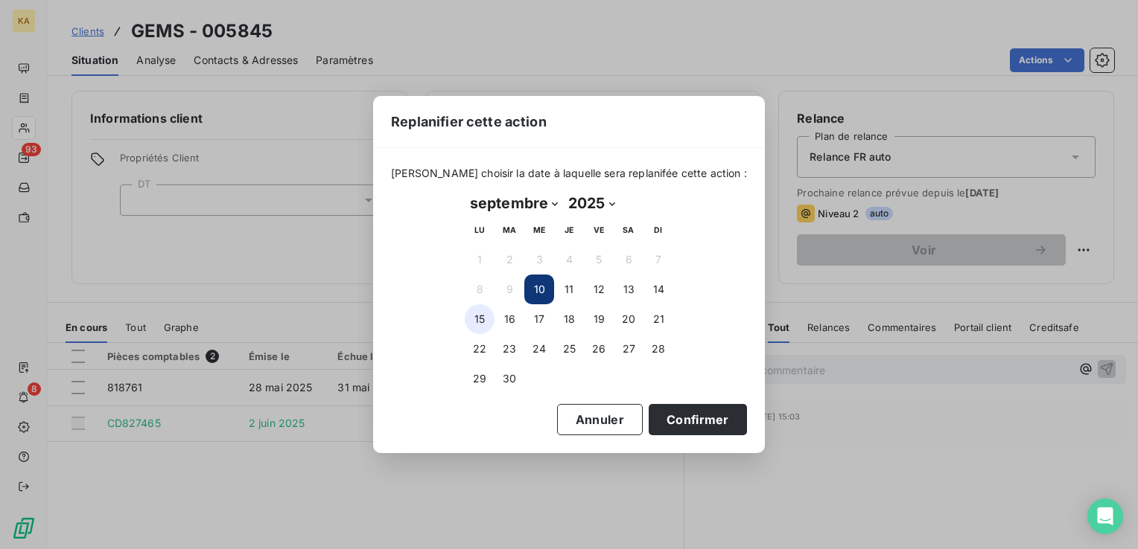
click at [479, 320] on button "15" at bounding box center [480, 319] width 30 height 30
click at [679, 415] on button "Confirmer" at bounding box center [697, 419] width 98 height 31
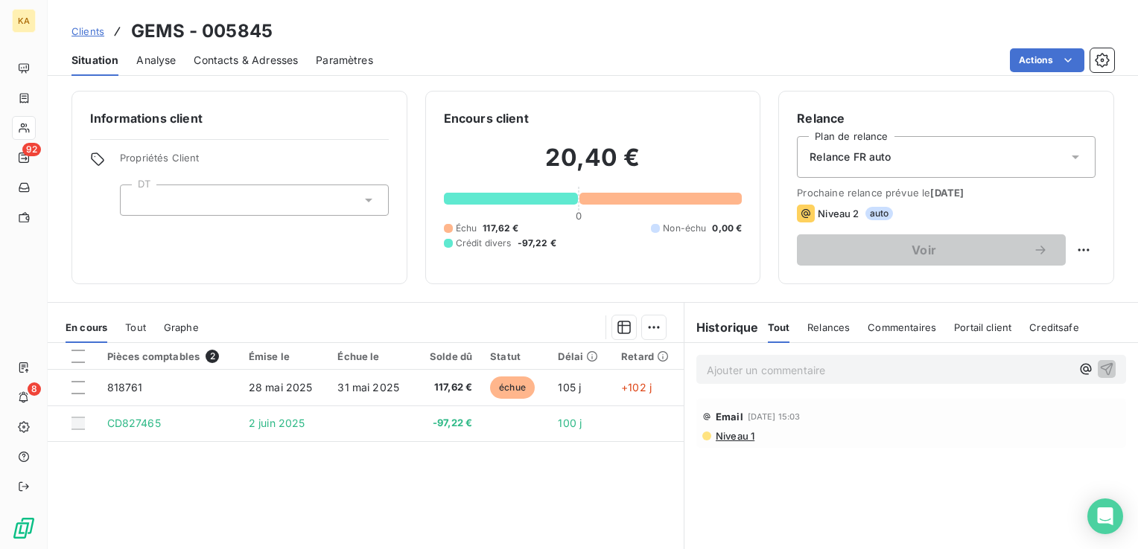
click at [91, 28] on span "Clients" at bounding box center [87, 31] width 33 height 12
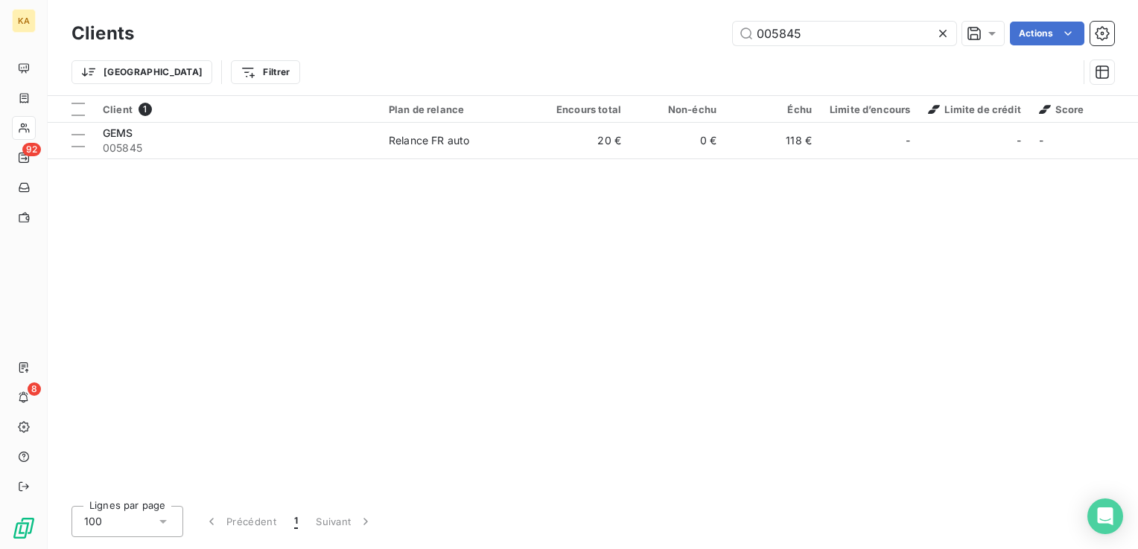
drag, startPoint x: 810, startPoint y: 34, endPoint x: 655, endPoint y: 66, distance: 158.0
click at [655, 66] on div "Clients 005845 Actions Trier Filtrer" at bounding box center [592, 56] width 1042 height 77
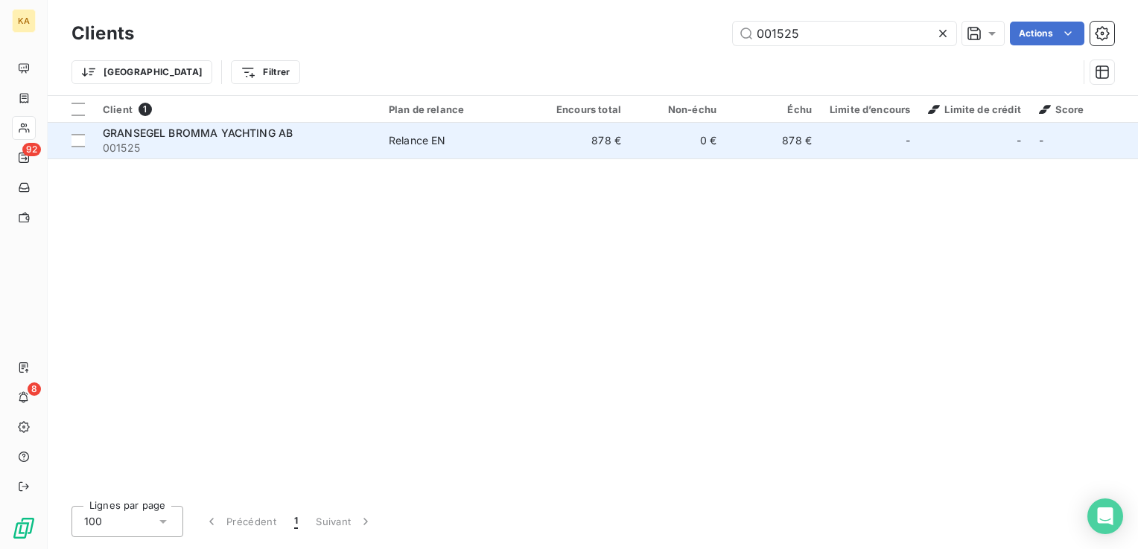
type input "001525"
click at [261, 131] on span "GRANSEGEL BROMMA YACHTING AB" at bounding box center [198, 133] width 190 height 13
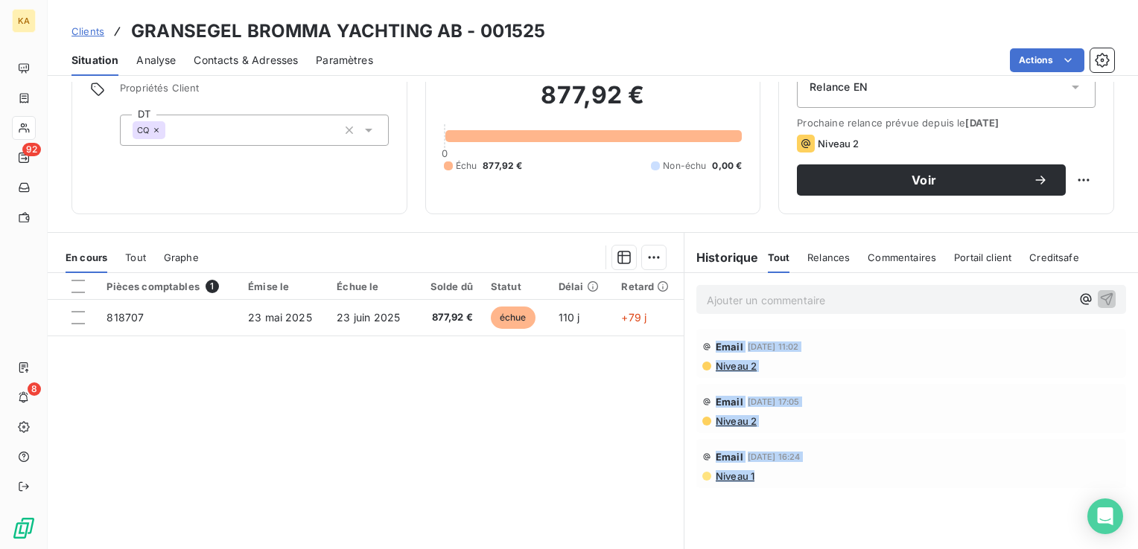
scroll to position [124, 0]
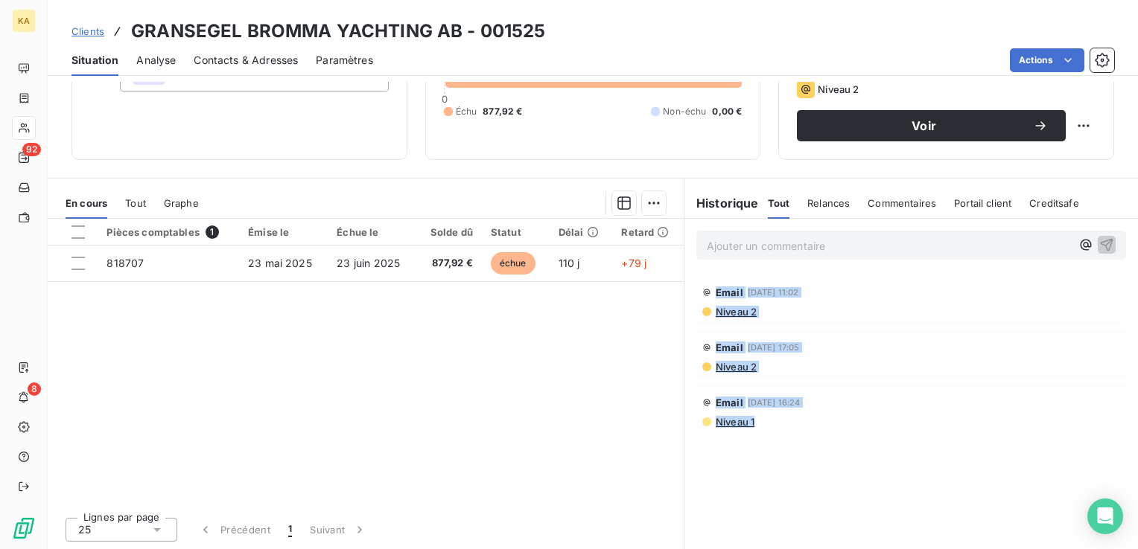
drag, startPoint x: 709, startPoint y: 418, endPoint x: 861, endPoint y: 436, distance: 152.1
click at [861, 436] on div "Email [DATE] 11:02 Niveau 2 Email [DATE] 17:05 Niveau 2 Email [DATE] 16:24 Nive…" at bounding box center [910, 354] width 453 height 165
copy div "Email [DATE] 11:02 Niveau 2 Email [DATE] 17:05 Niveau 2 Email [DATE] 16:24 Nive…"
click at [88, 35] on span "Clients" at bounding box center [87, 31] width 33 height 12
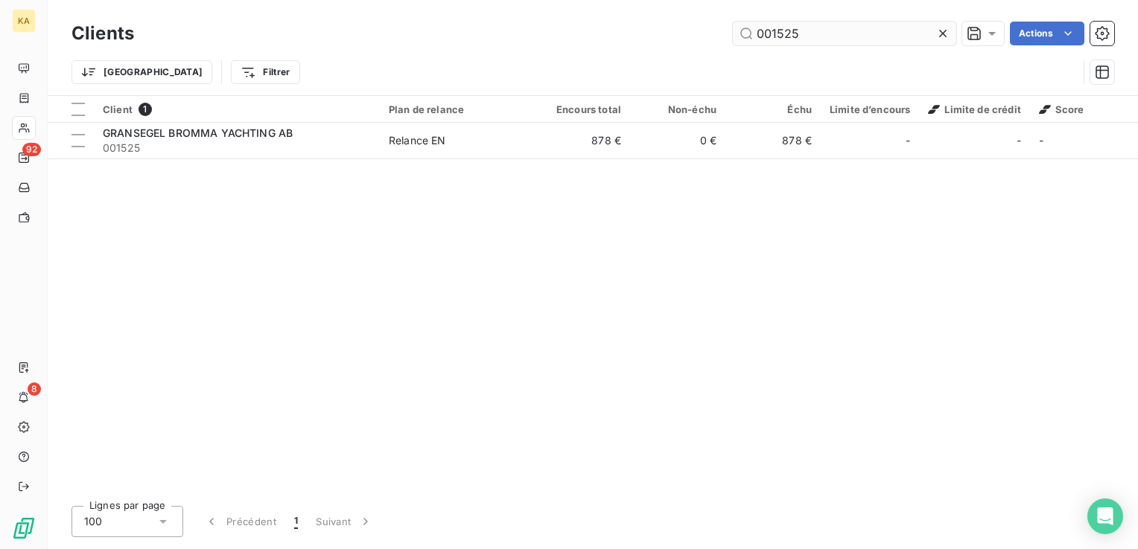
click at [804, 35] on input "001525" at bounding box center [844, 34] width 223 height 24
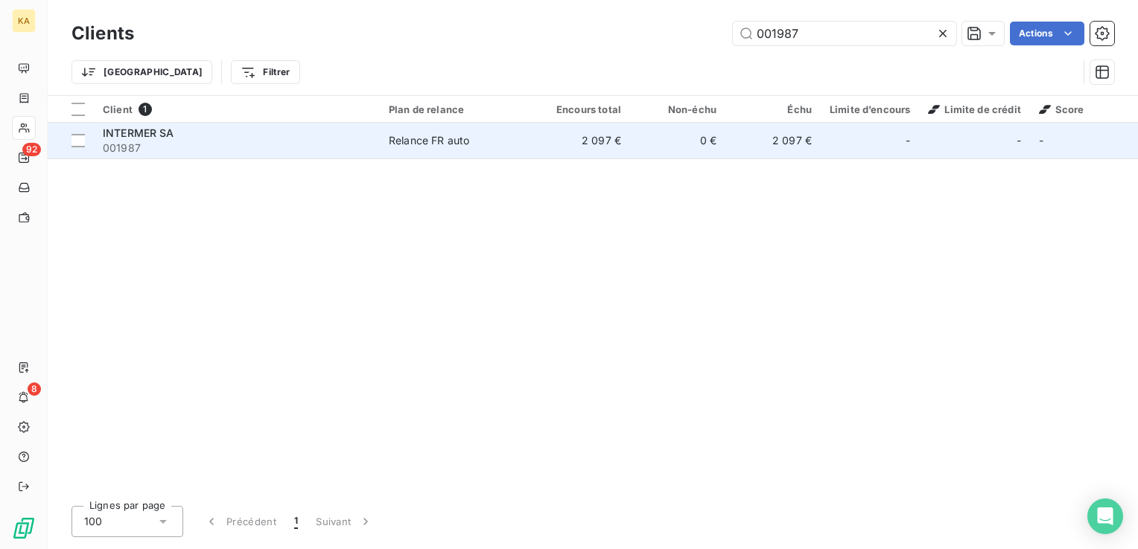
type input "001987"
click at [122, 139] on div "INTERMER SA" at bounding box center [237, 133] width 268 height 15
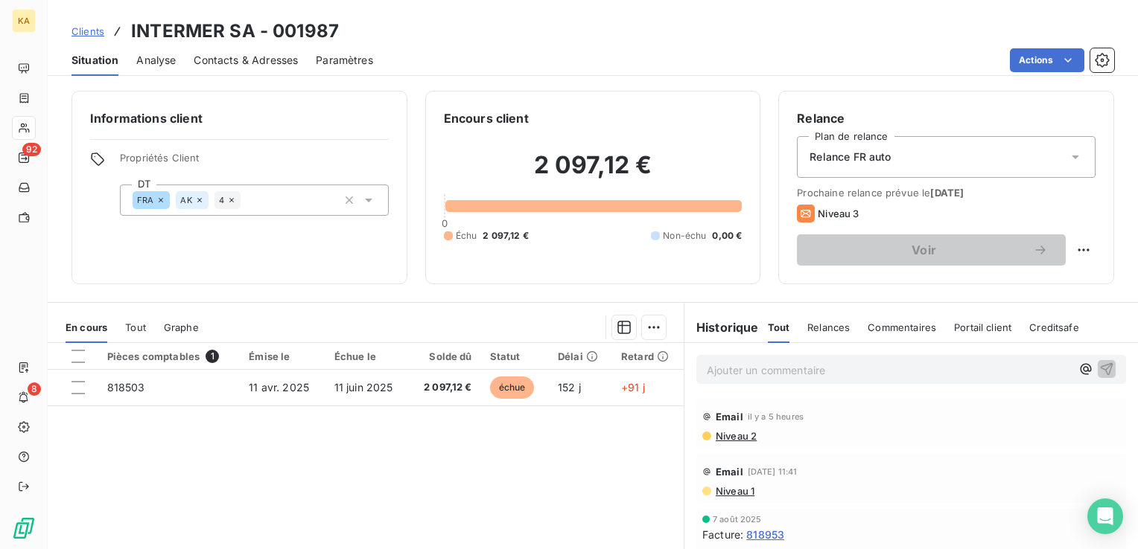
click at [248, 61] on span "Contacts & Adresses" at bounding box center [246, 60] width 104 height 15
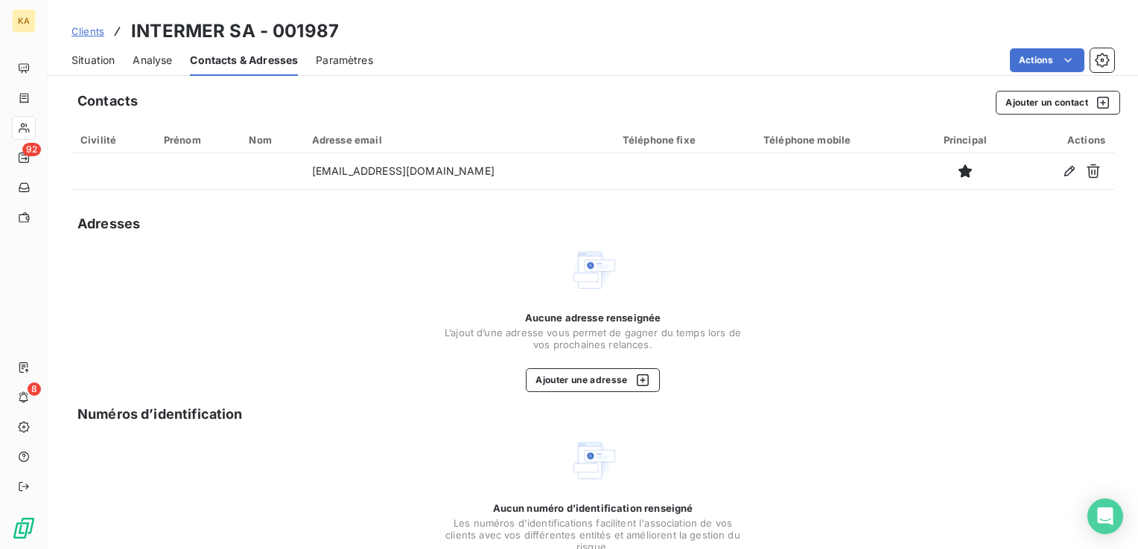
click at [92, 26] on span "Clients" at bounding box center [87, 31] width 33 height 12
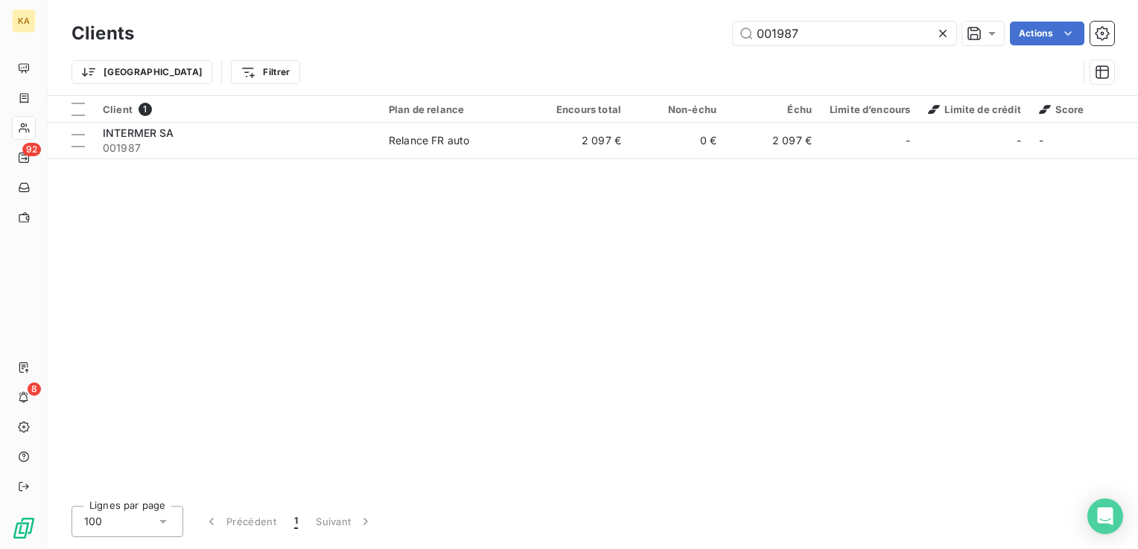
drag, startPoint x: 816, startPoint y: 35, endPoint x: 664, endPoint y: 49, distance: 152.5
click at [664, 49] on div "Clients 001987 Actions Trier Filtrer" at bounding box center [592, 56] width 1042 height 77
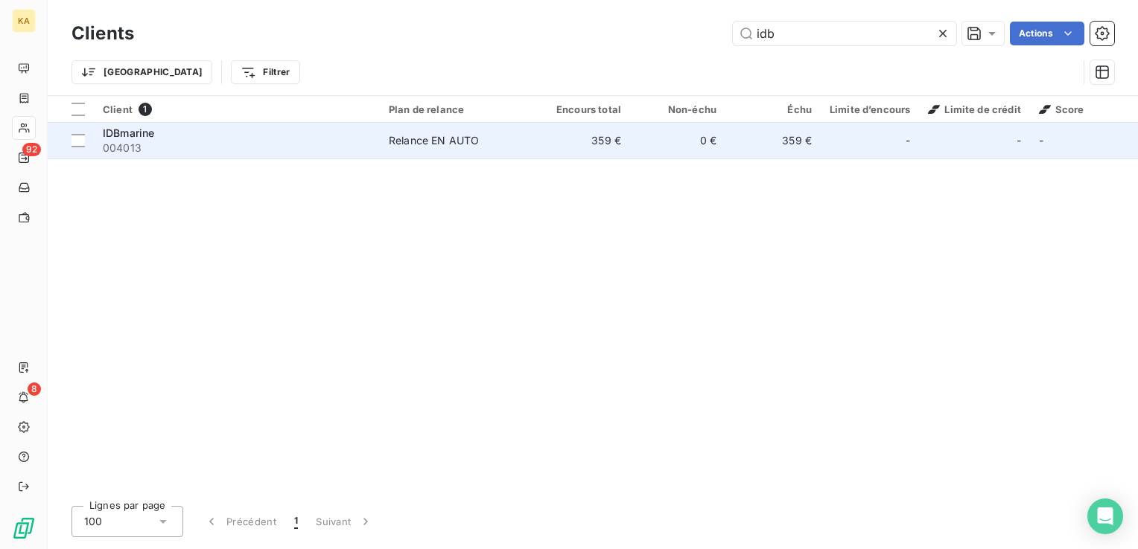
type input "idb"
click at [127, 139] on div "IDBmarine" at bounding box center [237, 133] width 268 height 15
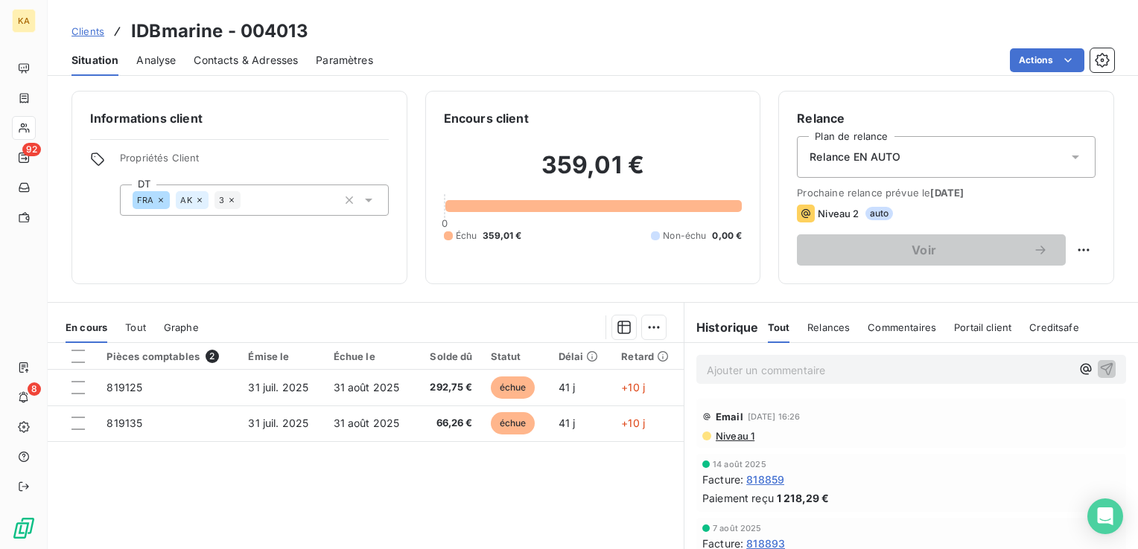
click at [228, 55] on span "Contacts & Adresses" at bounding box center [246, 60] width 104 height 15
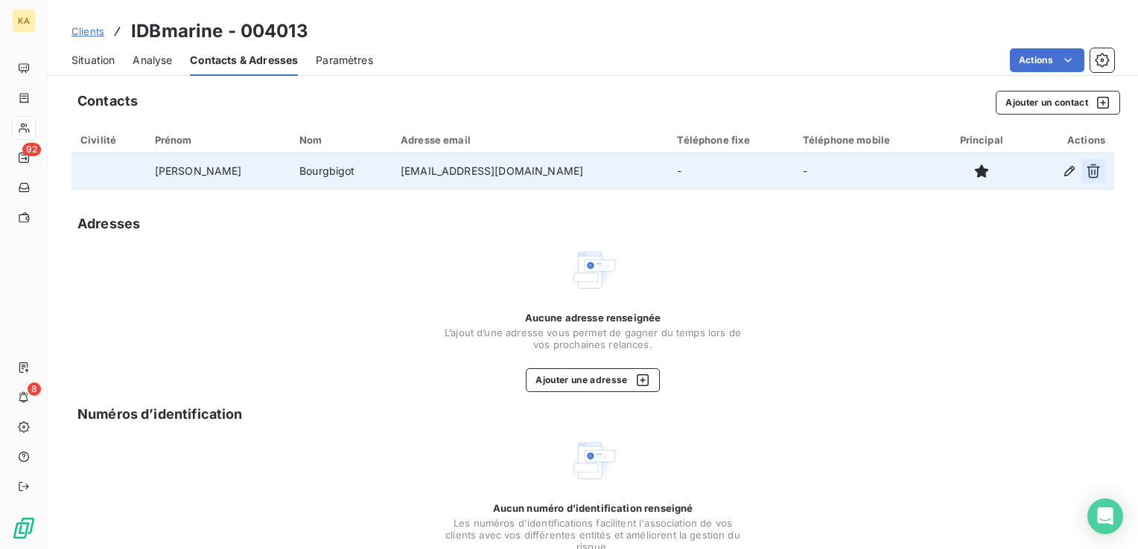
click at [1085, 169] on icon "button" at bounding box center [1092, 171] width 15 height 15
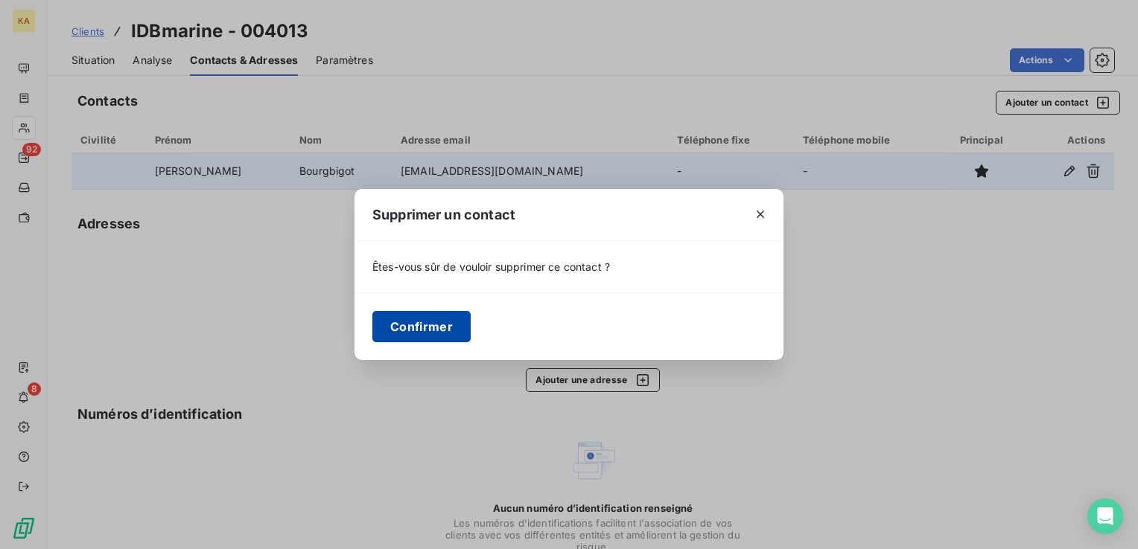
click at [415, 329] on button "Confirmer" at bounding box center [421, 326] width 98 height 31
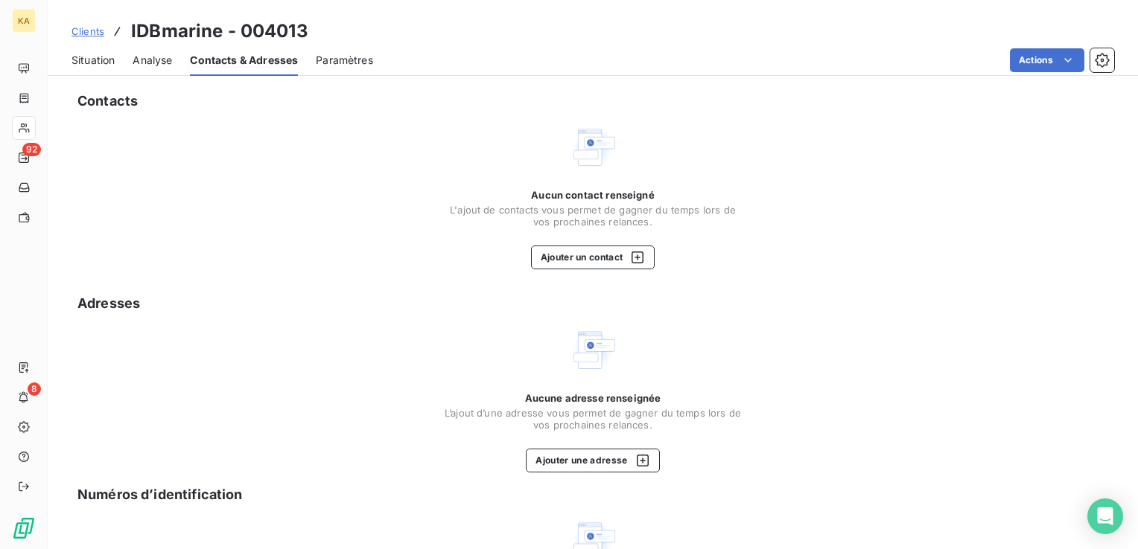
click at [634, 255] on html "KA 92 8 Clients IDBmarine - 004013 Situation Analyse Contacts & Adresses Paramè…" at bounding box center [569, 274] width 1138 height 549
click at [634, 255] on icon "button" at bounding box center [637, 257] width 15 height 15
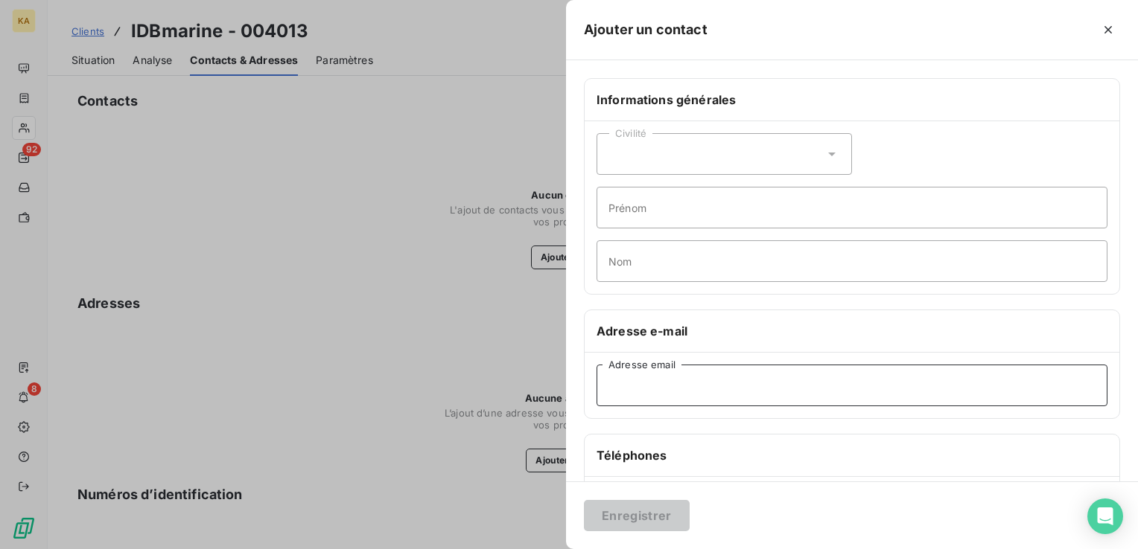
click at [631, 386] on input "Adresse email" at bounding box center [851, 386] width 511 height 42
paste input "[PERSON_NAME][EMAIL_ADDRESS][DOMAIN_NAME]"
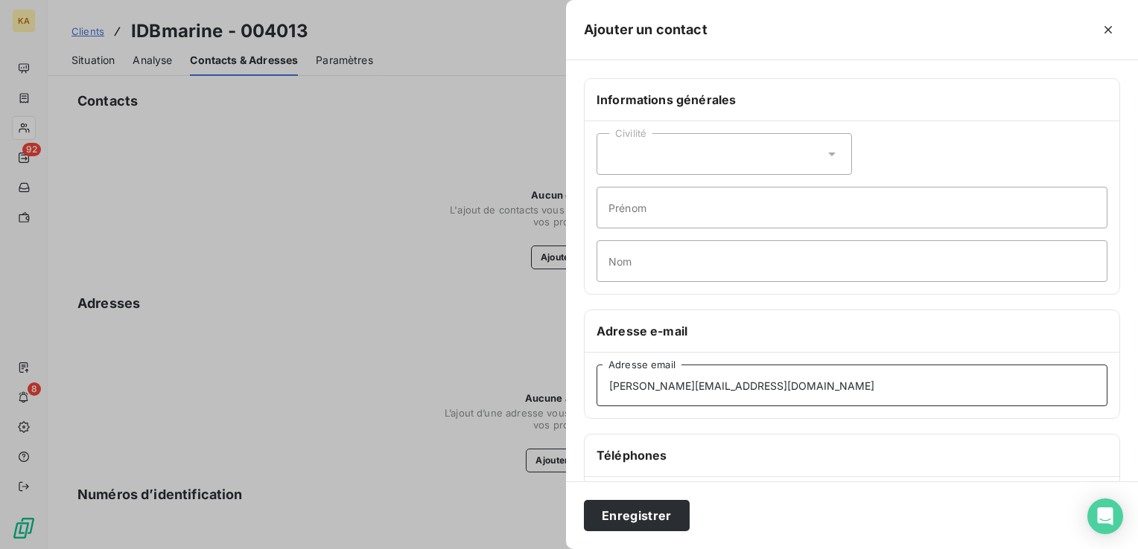
type input "[PERSON_NAME][EMAIL_ADDRESS][DOMAIN_NAME]"
click at [824, 149] on icon at bounding box center [831, 154] width 15 height 15
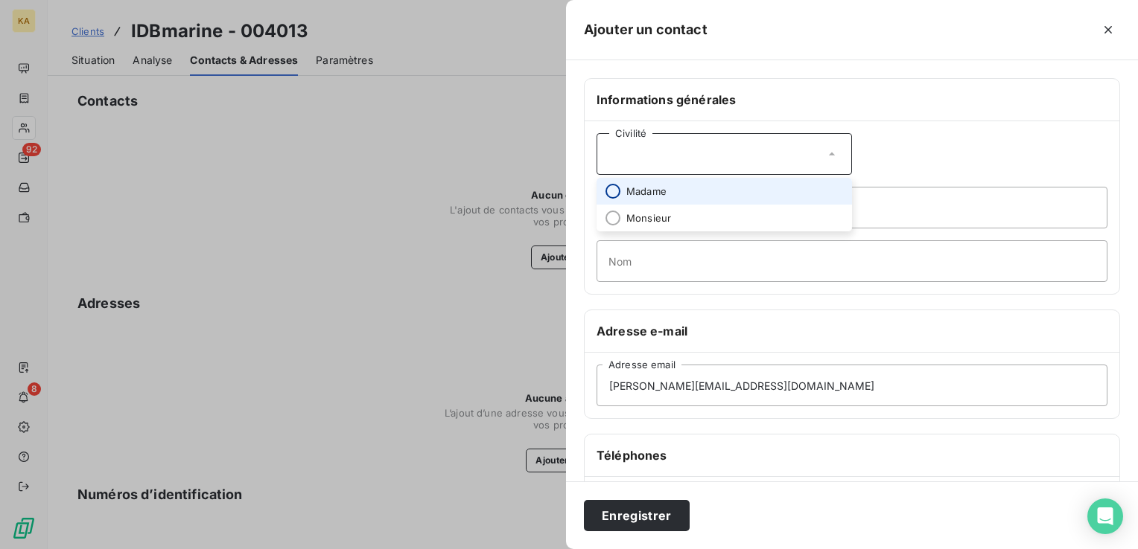
click at [610, 196] on input "radio" at bounding box center [612, 191] width 15 height 15
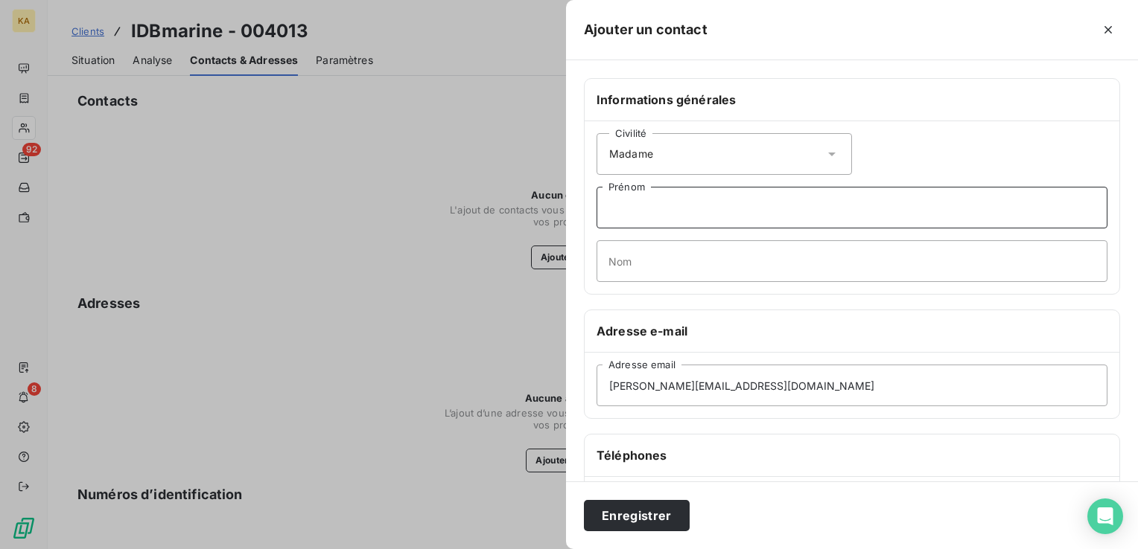
click at [635, 211] on input "Prénom" at bounding box center [851, 208] width 511 height 42
type input "Sandrine"
click at [622, 256] on input "Nom" at bounding box center [851, 261] width 511 height 42
type input "[PERSON_NAME]"
click at [642, 513] on button "Enregistrer" at bounding box center [637, 515] width 106 height 31
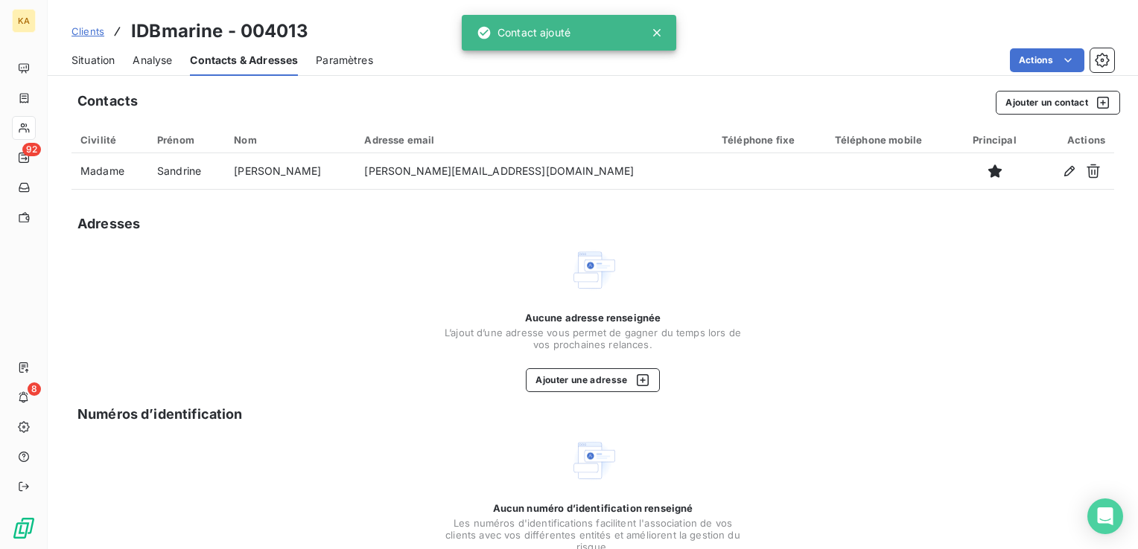
click at [101, 57] on span "Situation" at bounding box center [92, 60] width 43 height 15
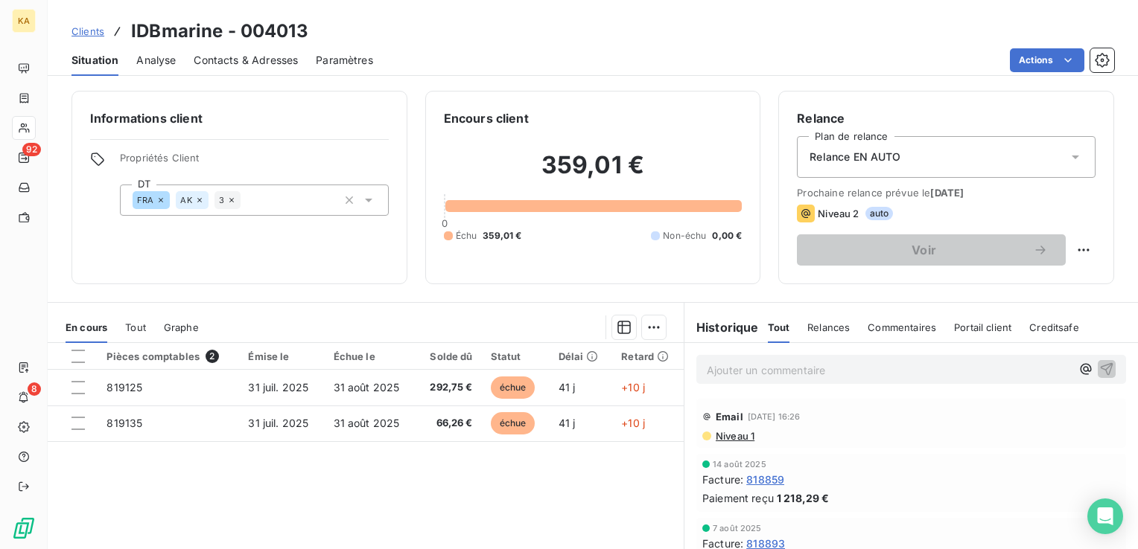
click at [86, 31] on span "Clients" at bounding box center [87, 31] width 33 height 12
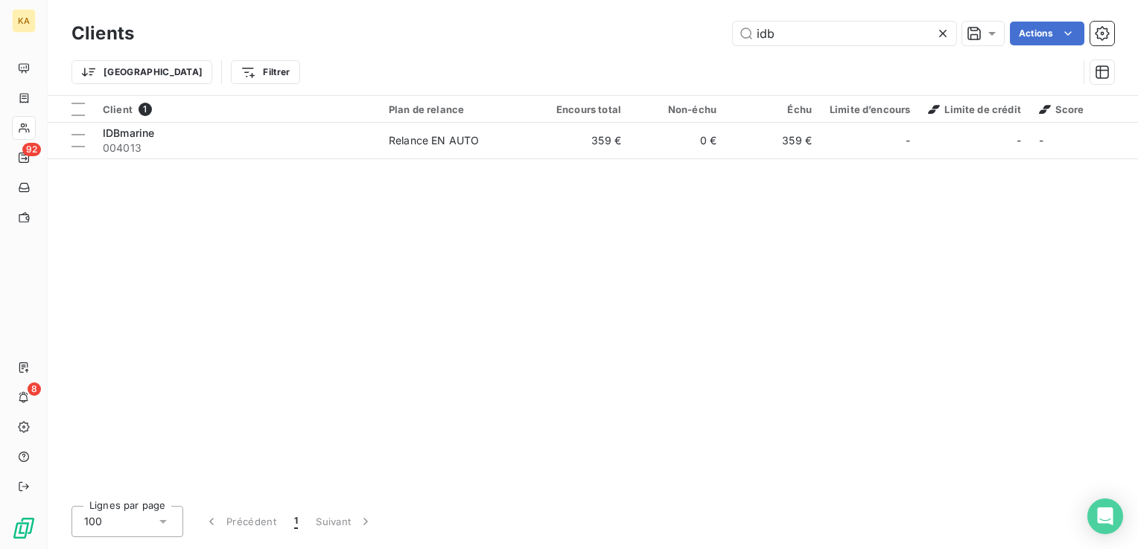
drag, startPoint x: 792, startPoint y: 39, endPoint x: 671, endPoint y: 40, distance: 120.6
click at [670, 45] on div "Clients idb Actions" at bounding box center [592, 33] width 1042 height 31
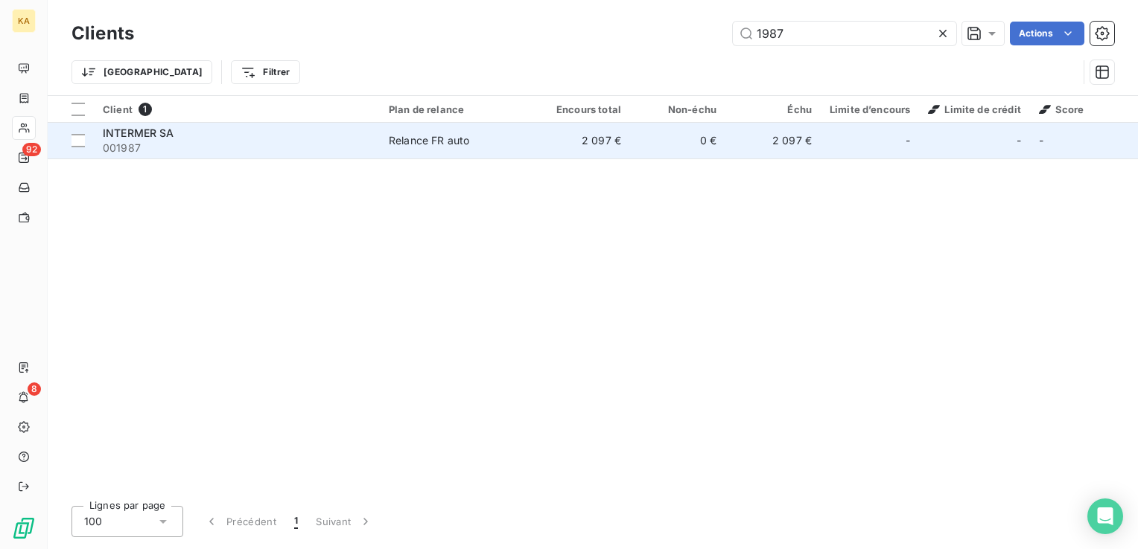
type input "1987"
click at [141, 138] on span "INTERMER SA" at bounding box center [138, 133] width 71 height 13
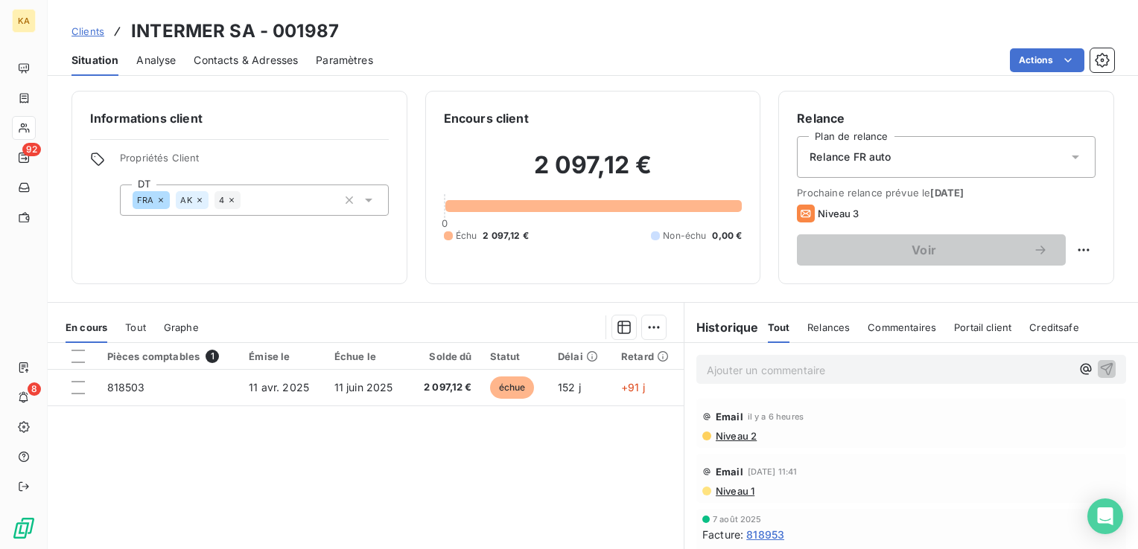
click at [241, 51] on div "Contacts & Adresses" at bounding box center [246, 60] width 104 height 31
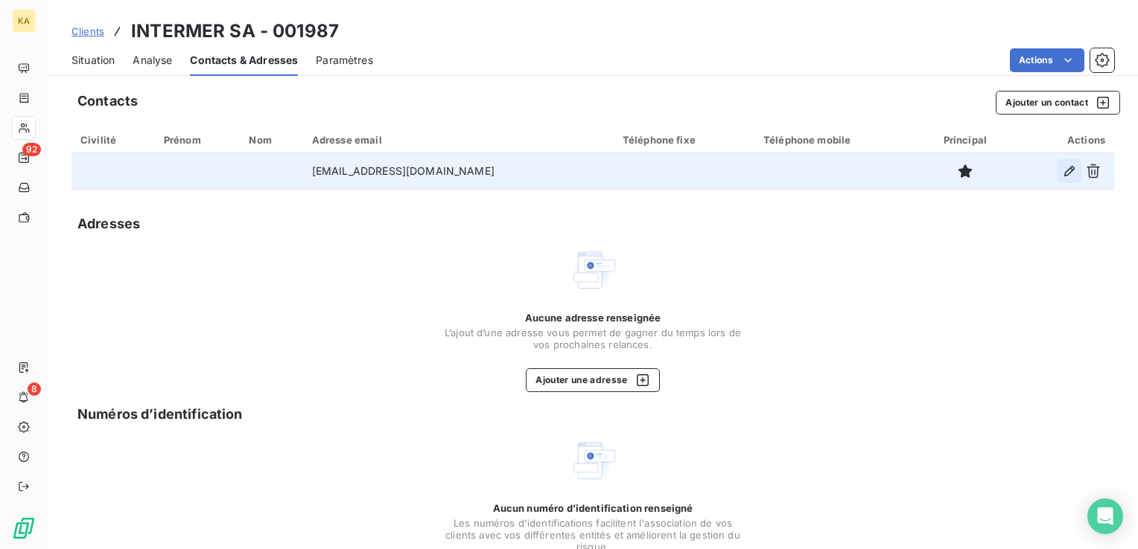
click at [1057, 166] on button "button" at bounding box center [1069, 171] width 24 height 24
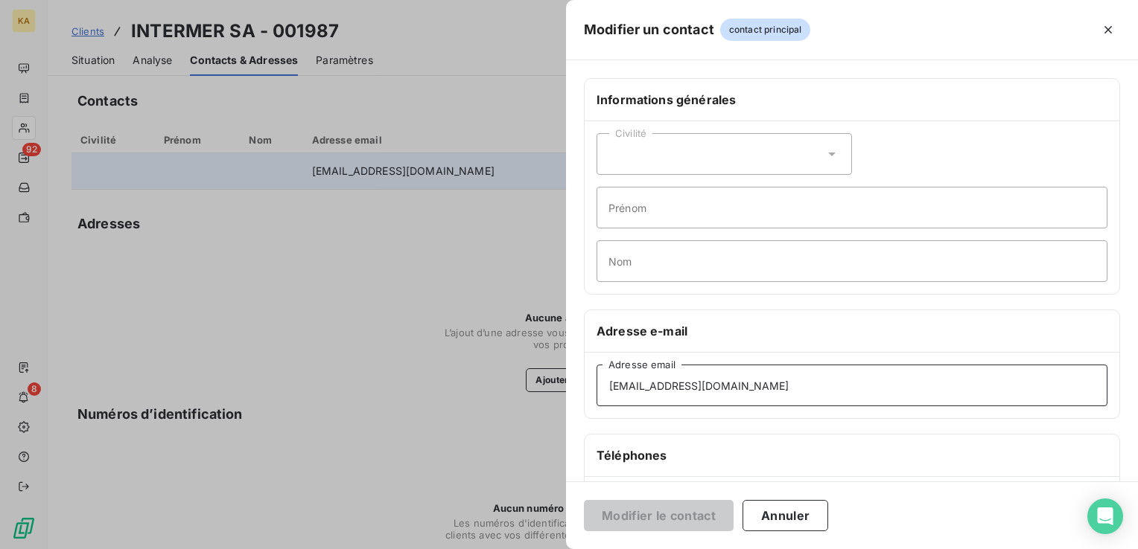
drag, startPoint x: 801, startPoint y: 387, endPoint x: 581, endPoint y: 376, distance: 220.6
click at [581, 376] on div "Informations générales Civilité Prénom Nom Adresse e-mail [EMAIL_ADDRESS][DOMAI…" at bounding box center [852, 408] width 572 height 661
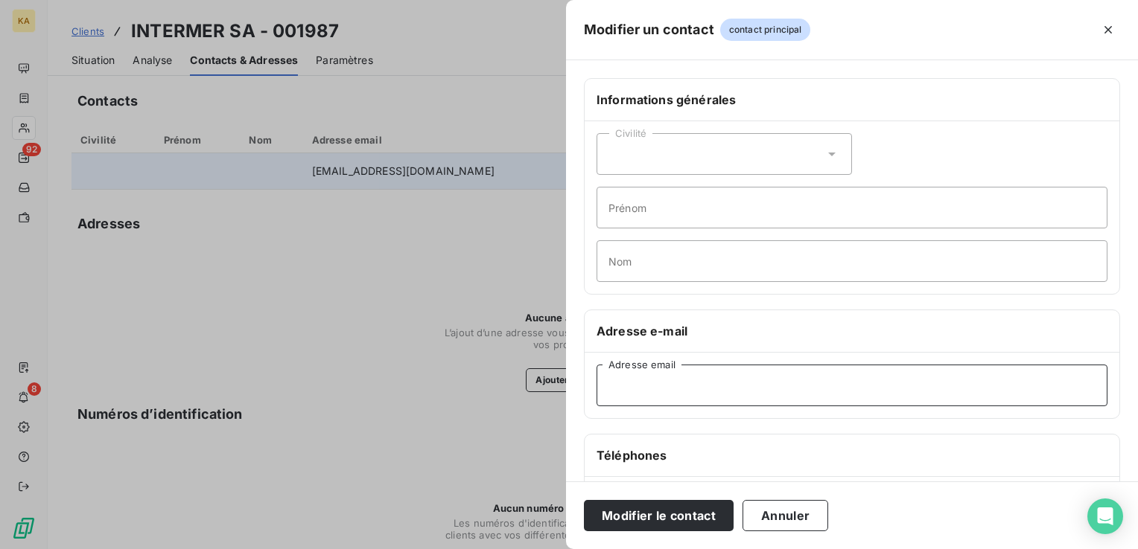
paste input "[EMAIL_ADDRESS][DOMAIN_NAME],"
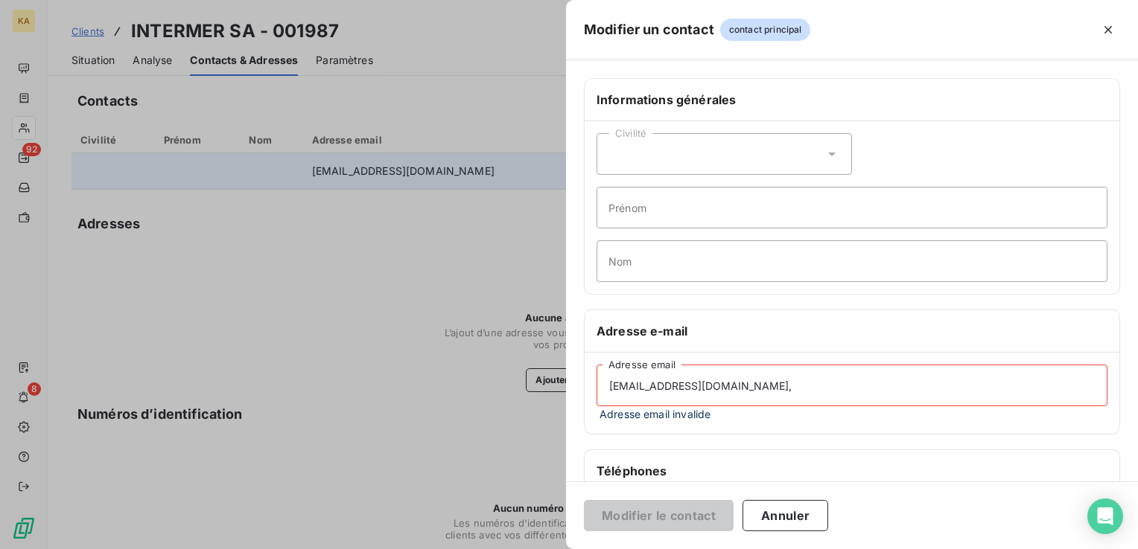
click at [712, 387] on input "[EMAIL_ADDRESS][DOMAIN_NAME]," at bounding box center [851, 386] width 511 height 42
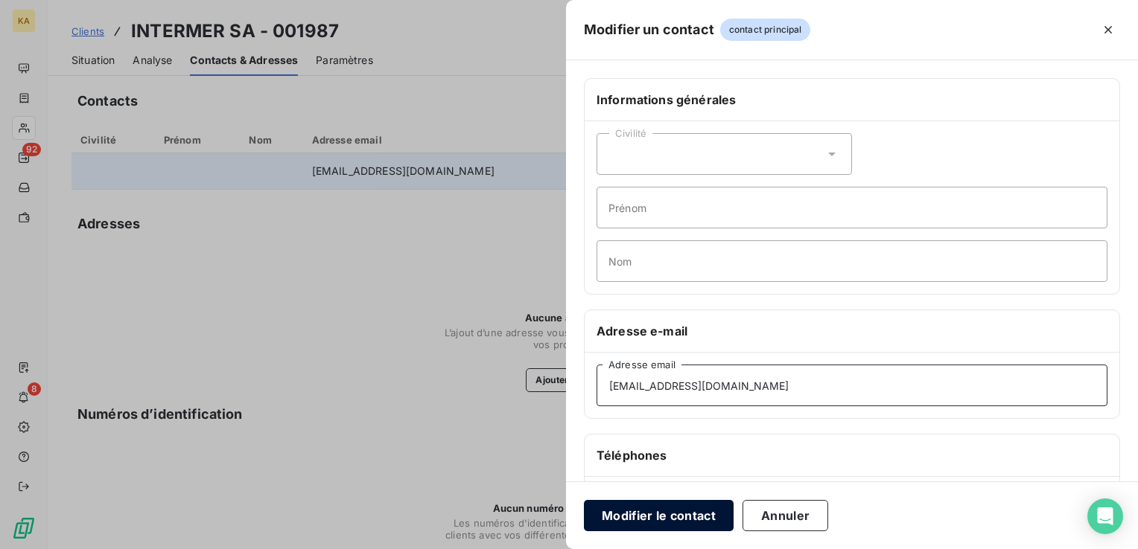
type input "[EMAIL_ADDRESS][DOMAIN_NAME]"
click at [675, 514] on button "Modifier le contact" at bounding box center [659, 515] width 150 height 31
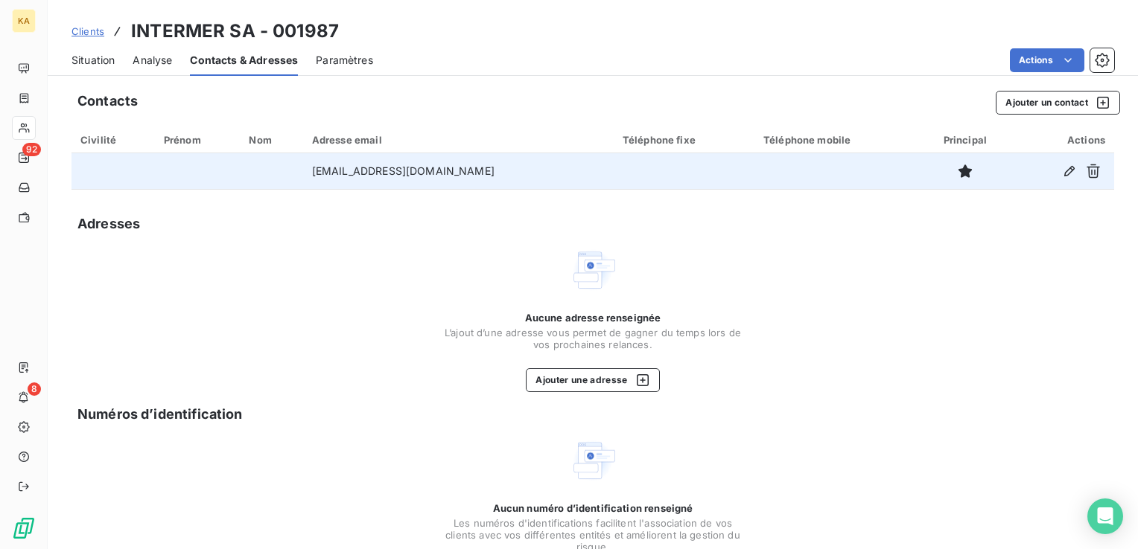
click at [90, 62] on span "Situation" at bounding box center [92, 60] width 43 height 15
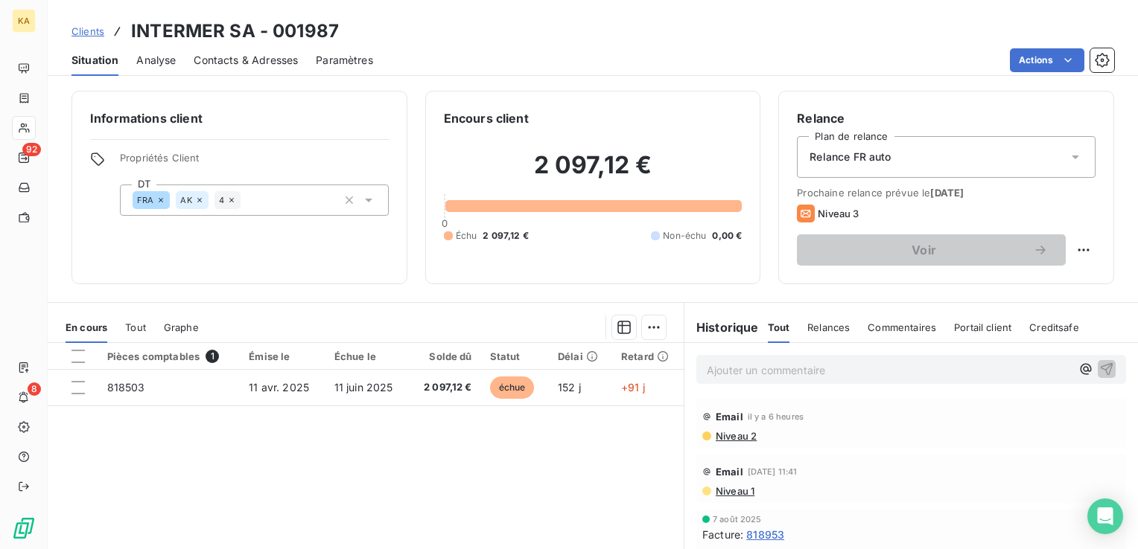
click at [1071, 156] on icon at bounding box center [1074, 158] width 7 height 4
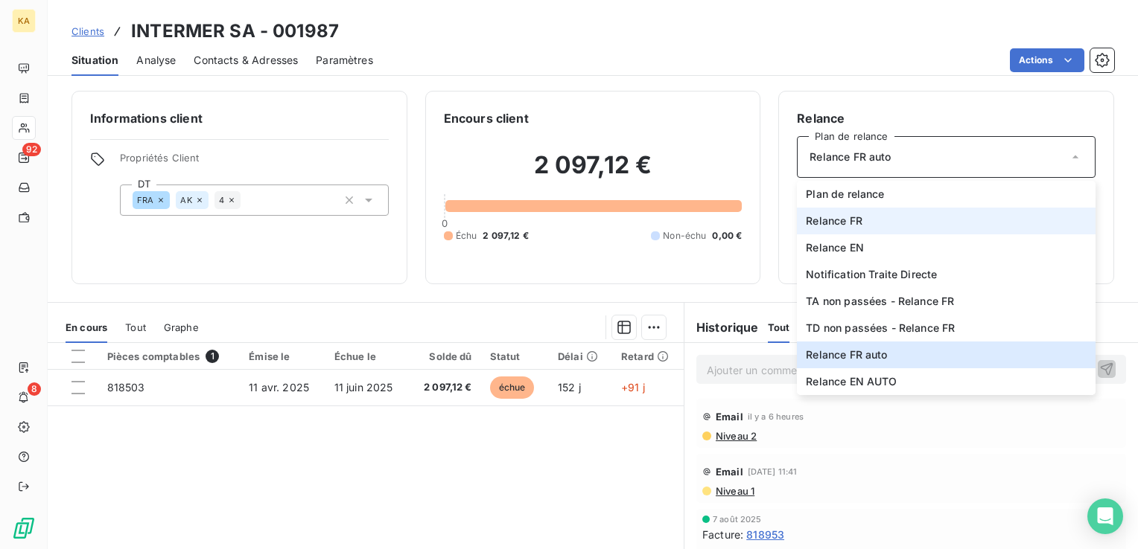
click at [825, 215] on span "Relance FR" at bounding box center [833, 221] width 57 height 15
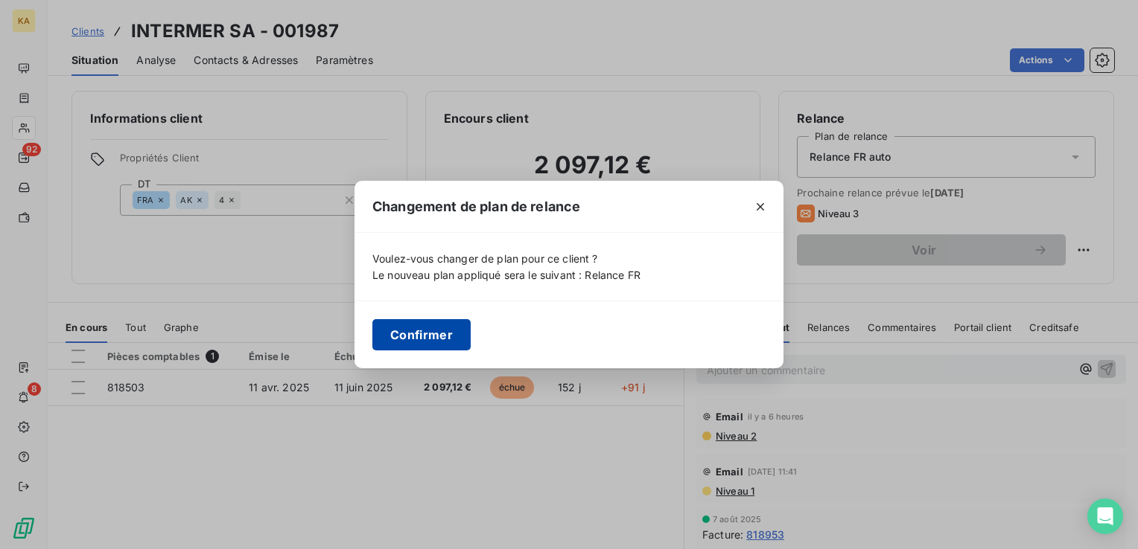
click at [441, 330] on button "Confirmer" at bounding box center [421, 334] width 98 height 31
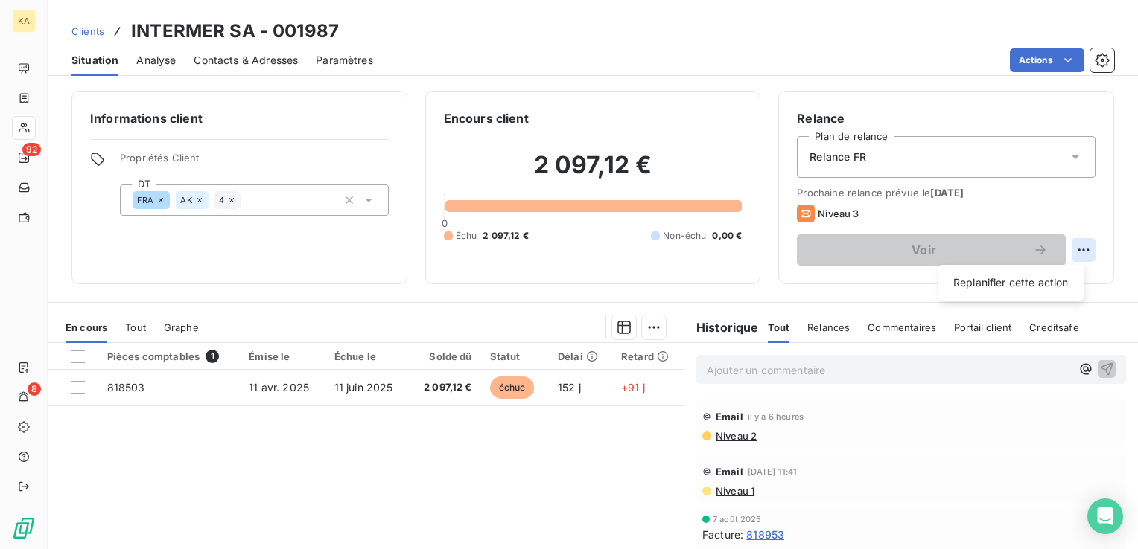
click at [1073, 249] on html "KA 92 8 Clients INTERMER SA - 001987 Situation Analyse Contacts & Adresses Para…" at bounding box center [569, 274] width 1138 height 549
click at [1036, 283] on div "Replanifier cette action" at bounding box center [1010, 283] width 133 height 24
select select "8"
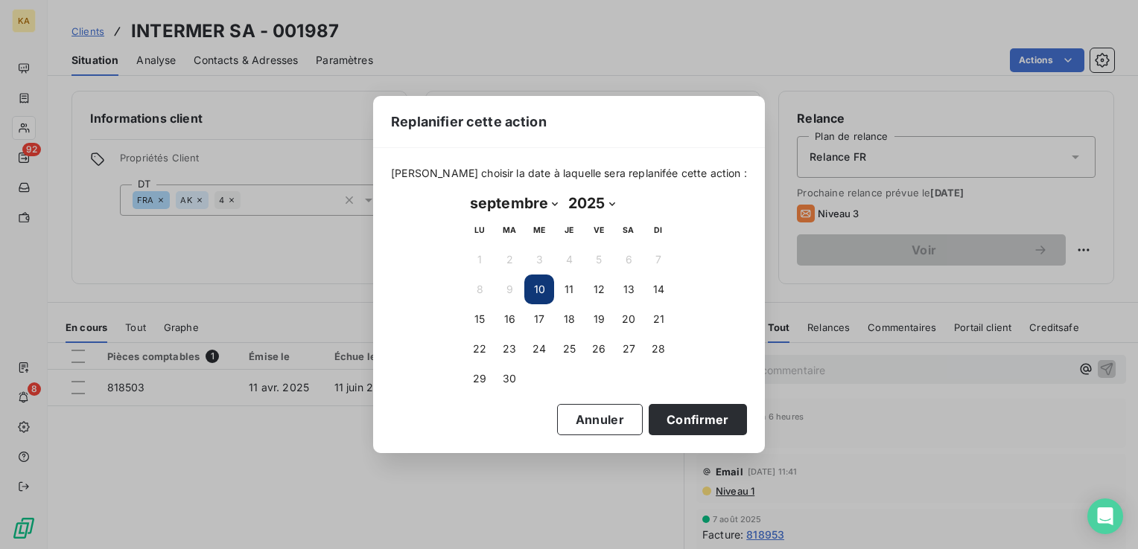
click at [543, 290] on button "10" at bounding box center [539, 290] width 30 height 30
click at [539, 294] on button "10" at bounding box center [539, 290] width 30 height 30
click at [653, 422] on button "Confirmer" at bounding box center [697, 419] width 98 height 31
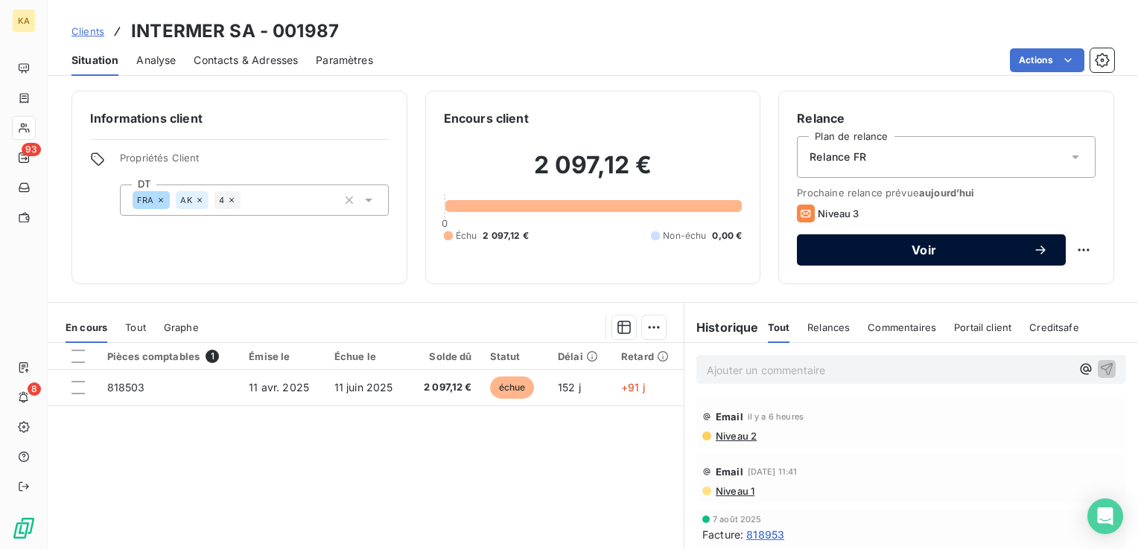
click at [893, 248] on span "Voir" at bounding box center [923, 250] width 218 height 12
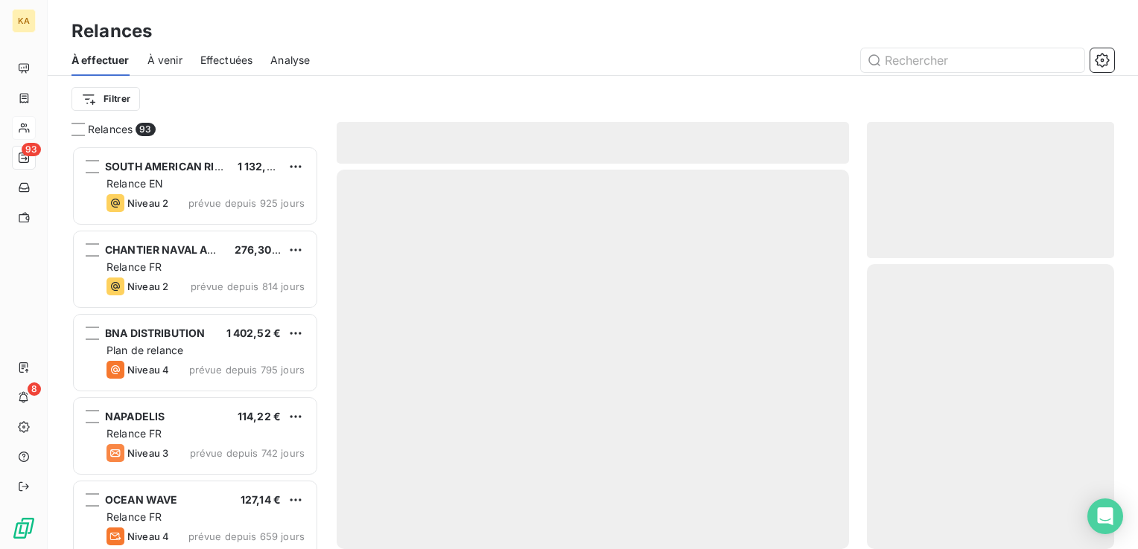
scroll to position [392, 235]
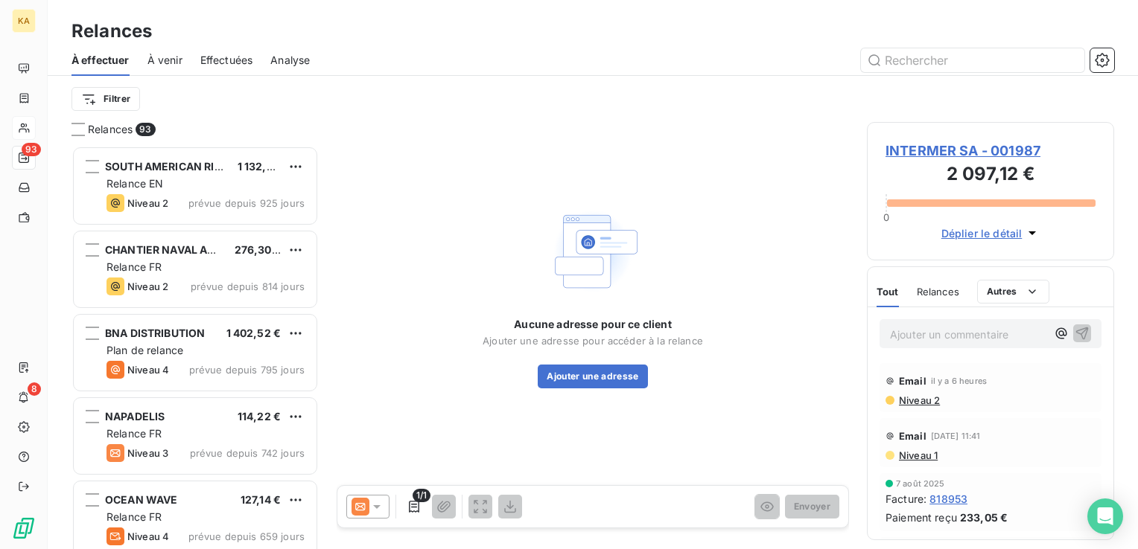
click at [375, 502] on icon at bounding box center [376, 507] width 15 height 15
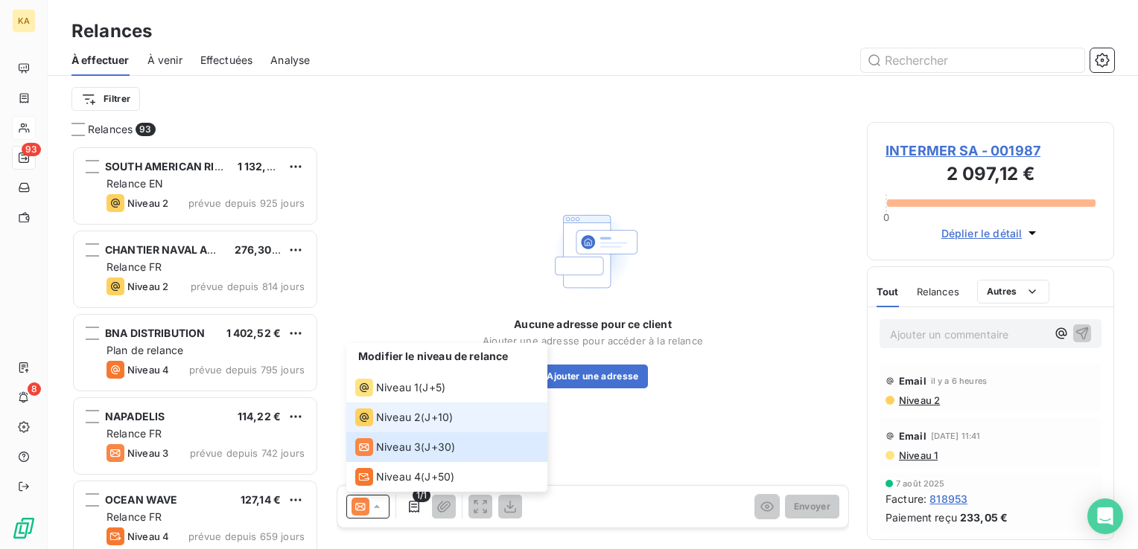
click at [406, 413] on span "Niveau 2" at bounding box center [398, 417] width 45 height 15
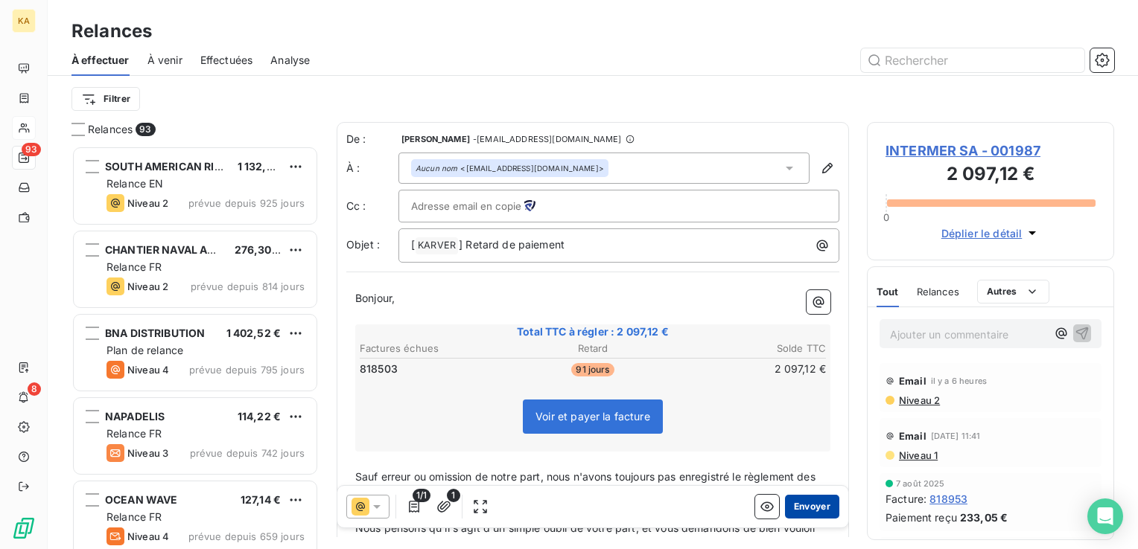
click at [801, 505] on button "Envoyer" at bounding box center [812, 507] width 54 height 24
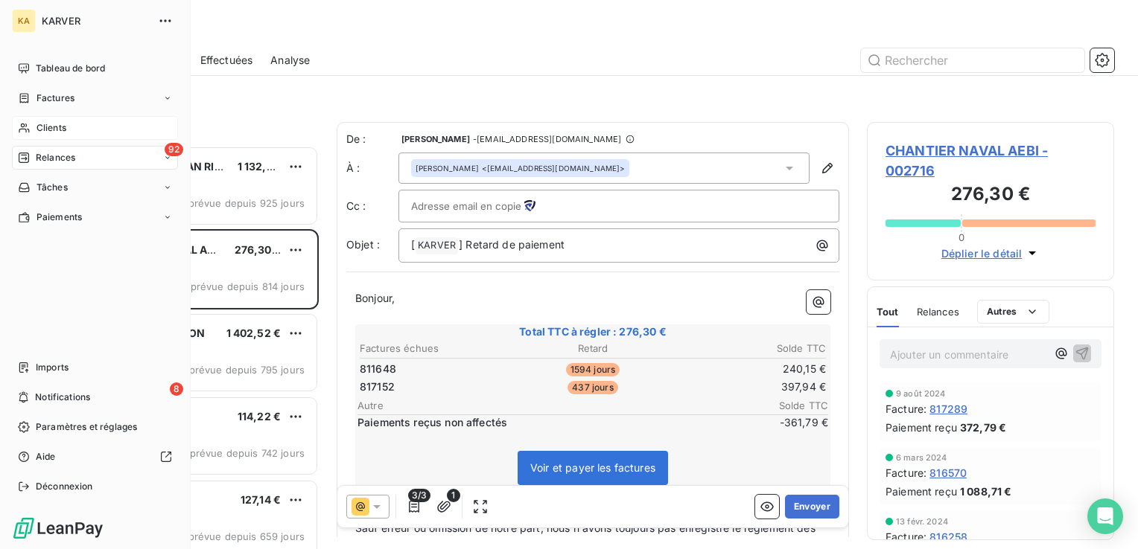
click at [44, 124] on span "Clients" at bounding box center [51, 127] width 30 height 13
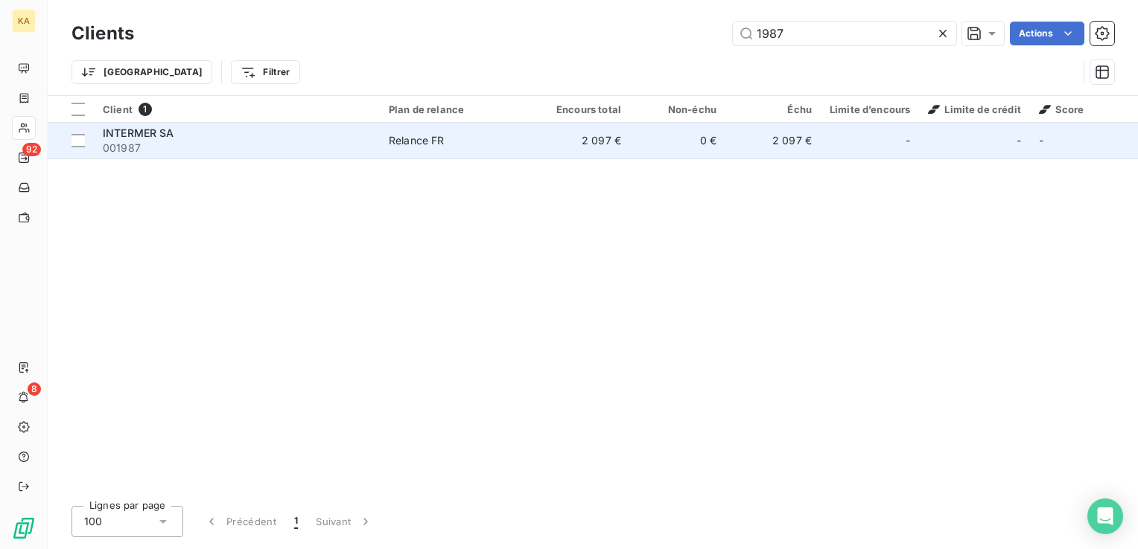
click at [438, 141] on div "Relance FR" at bounding box center [417, 140] width 56 height 15
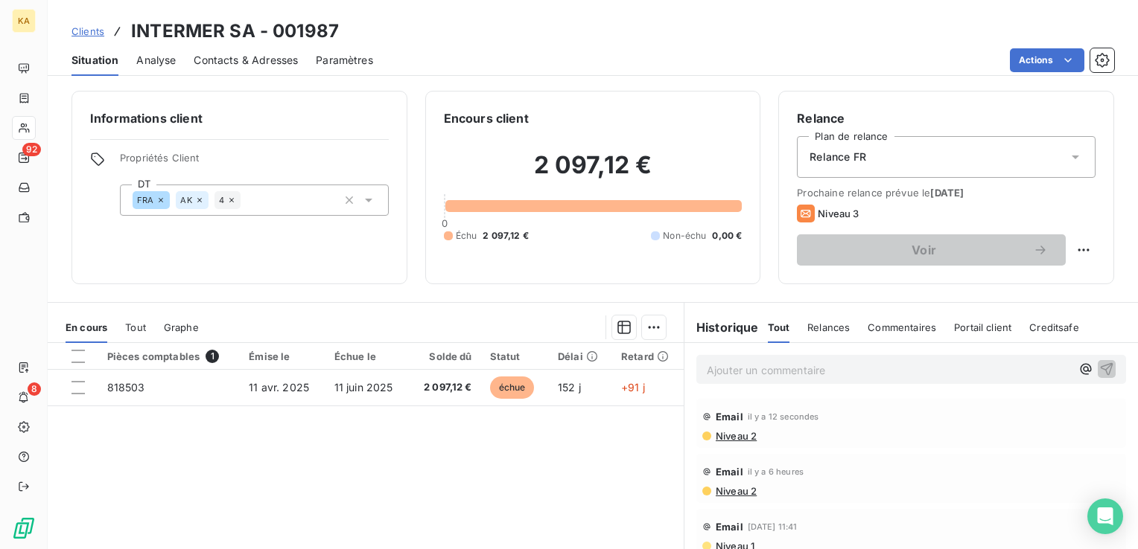
click at [738, 434] on span "Niveau 2" at bounding box center [735, 436] width 42 height 12
